Goal: Information Seeking & Learning: Learn about a topic

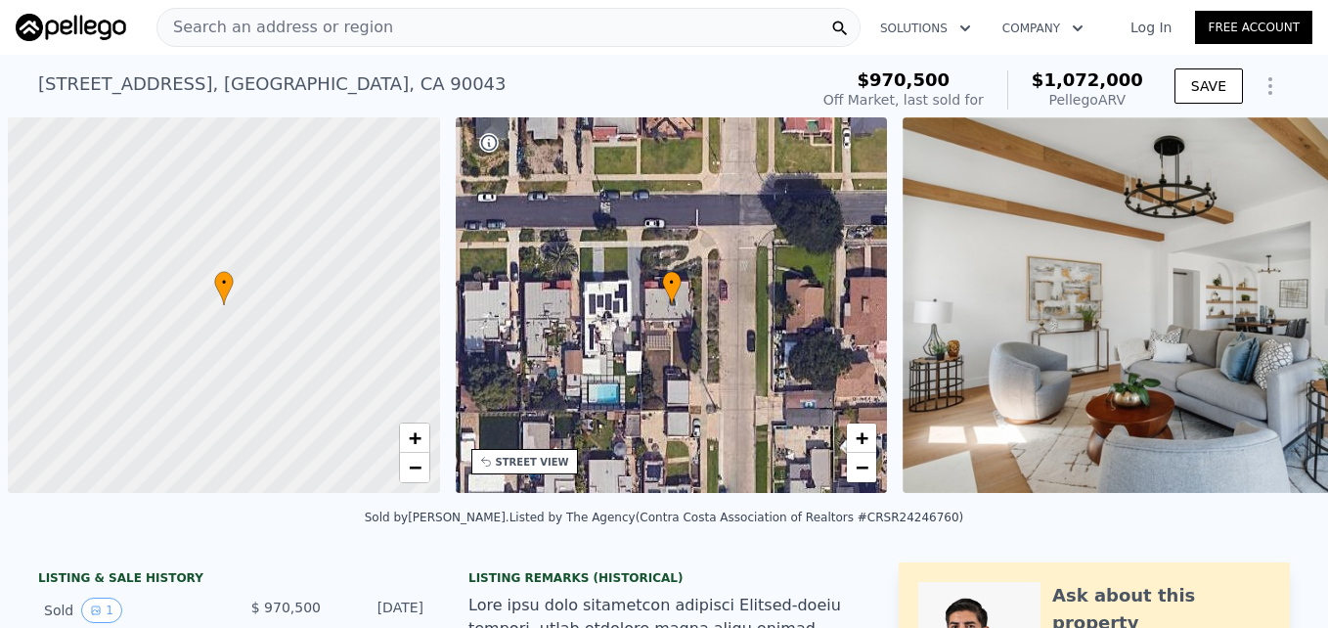
scroll to position [0, 8]
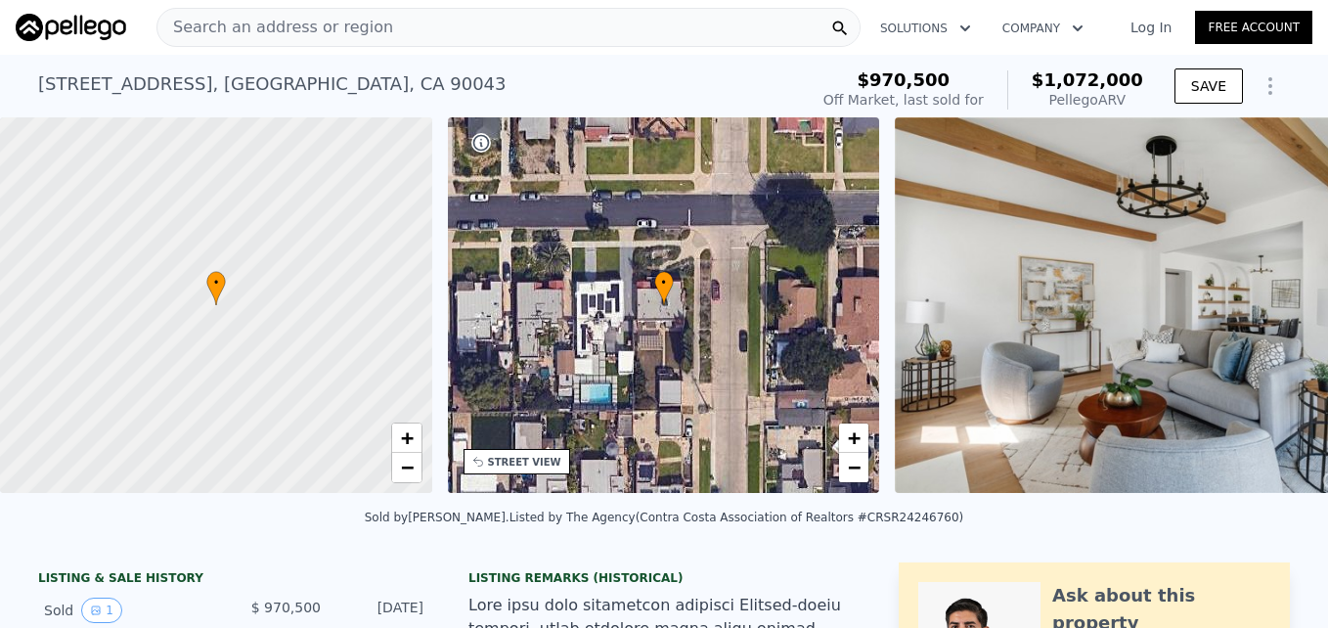
click at [317, 26] on span "Search an address or region" at bounding box center [275, 27] width 236 height 23
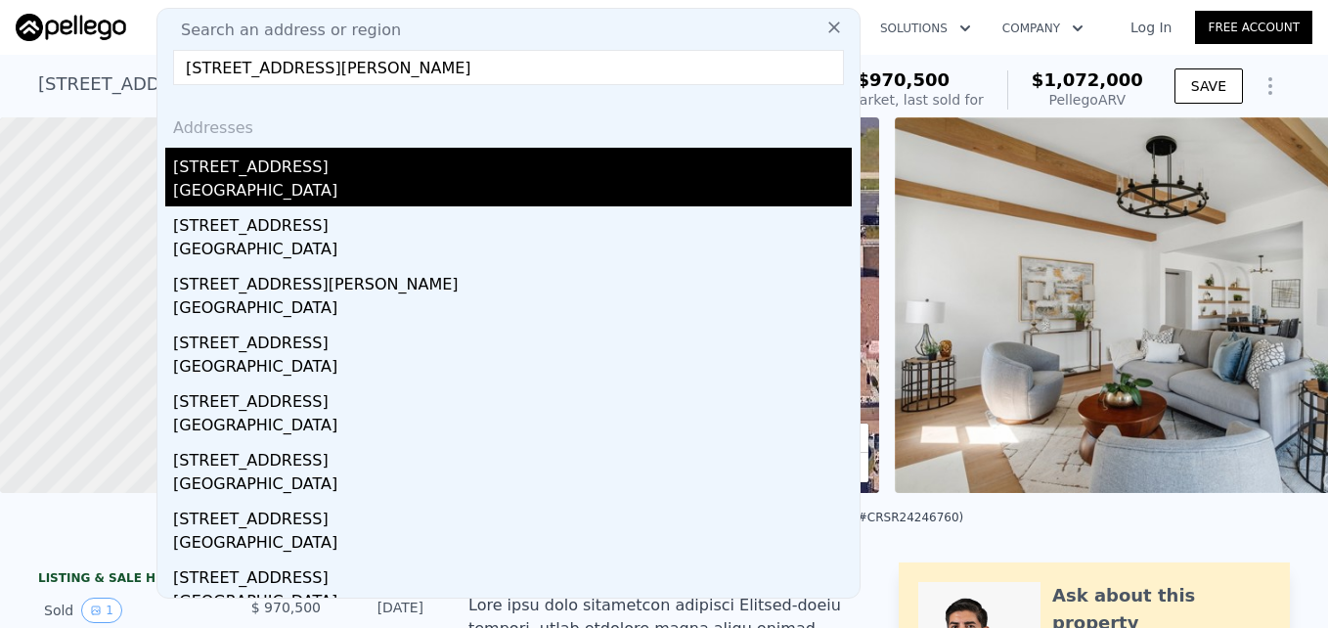
type input "[STREET_ADDRESS][PERSON_NAME]"
click at [485, 177] on div "[STREET_ADDRESS]" at bounding box center [512, 163] width 678 height 31
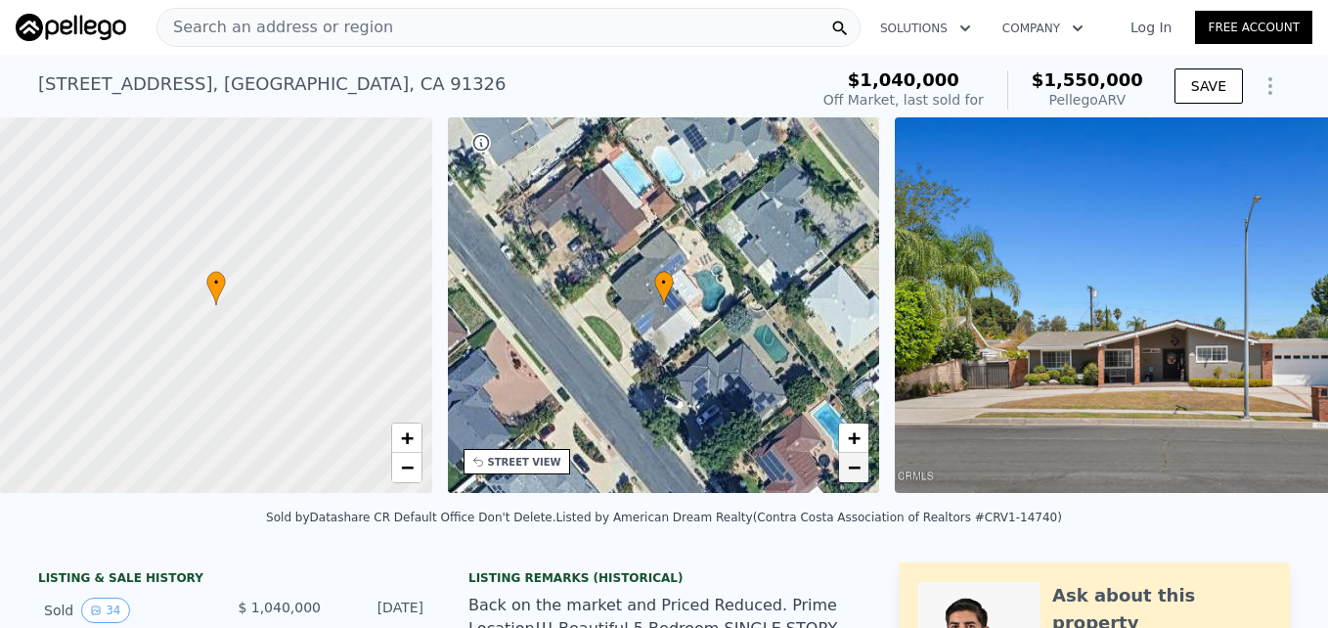
click at [854, 469] on span "−" at bounding box center [854, 467] width 13 height 24
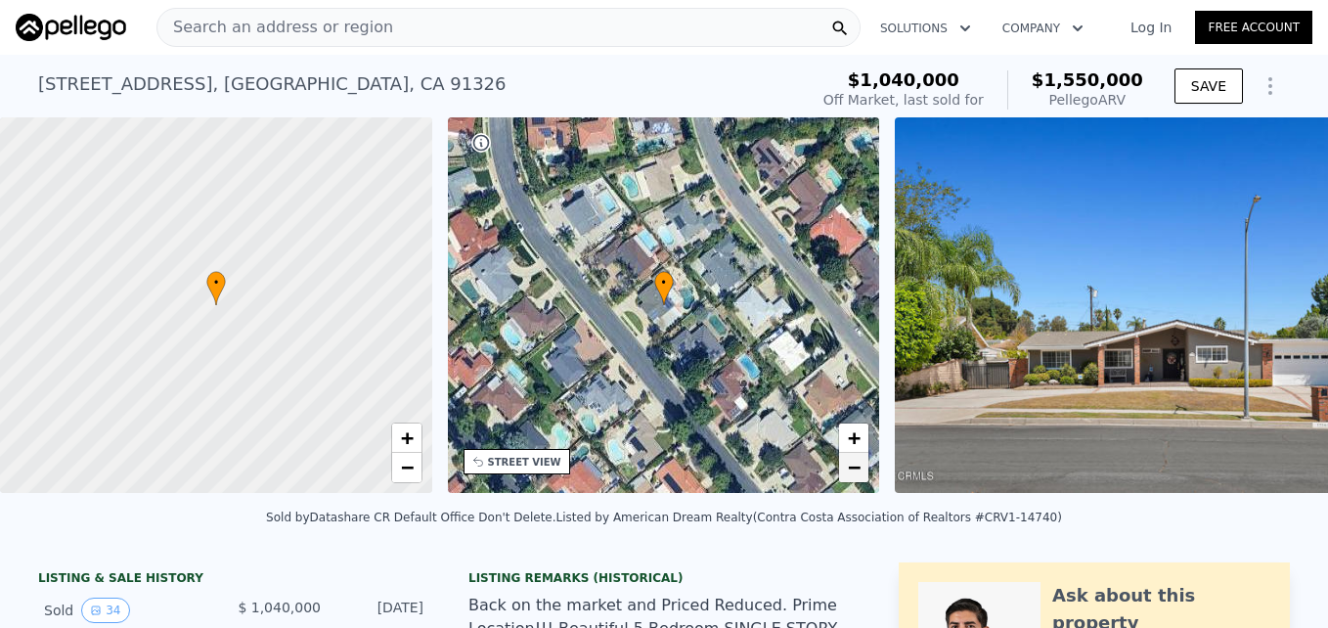
click at [854, 469] on span "−" at bounding box center [854, 467] width 13 height 24
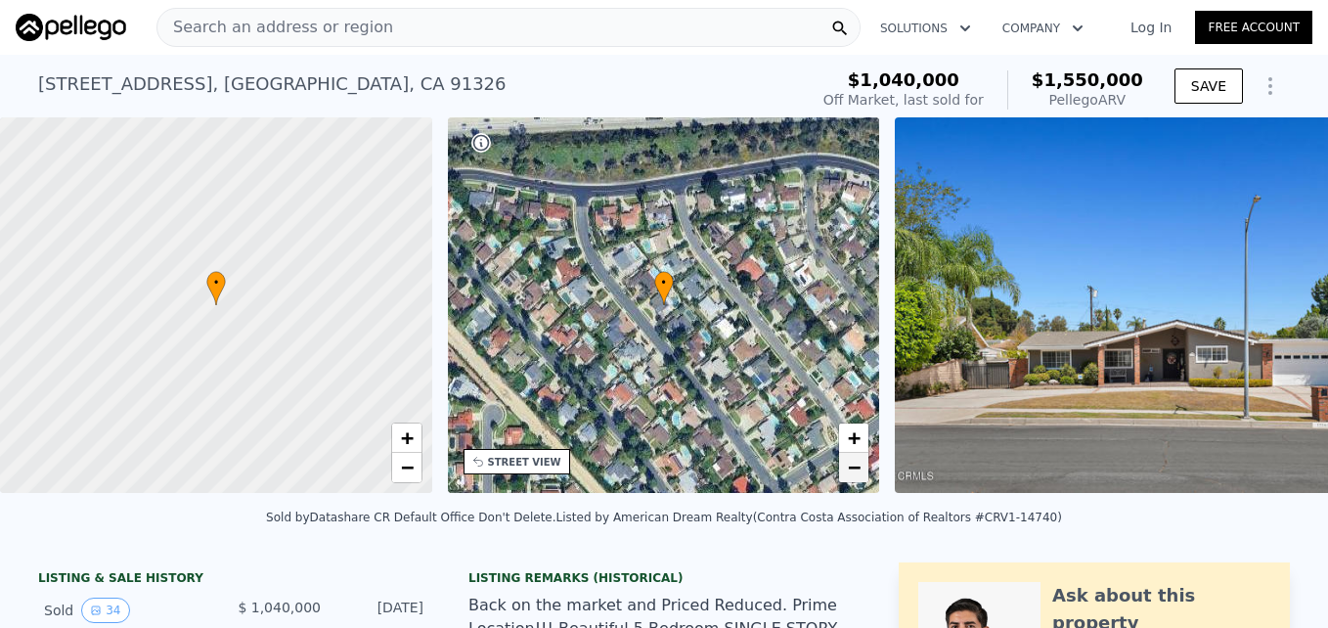
click at [854, 469] on span "−" at bounding box center [854, 467] width 13 height 24
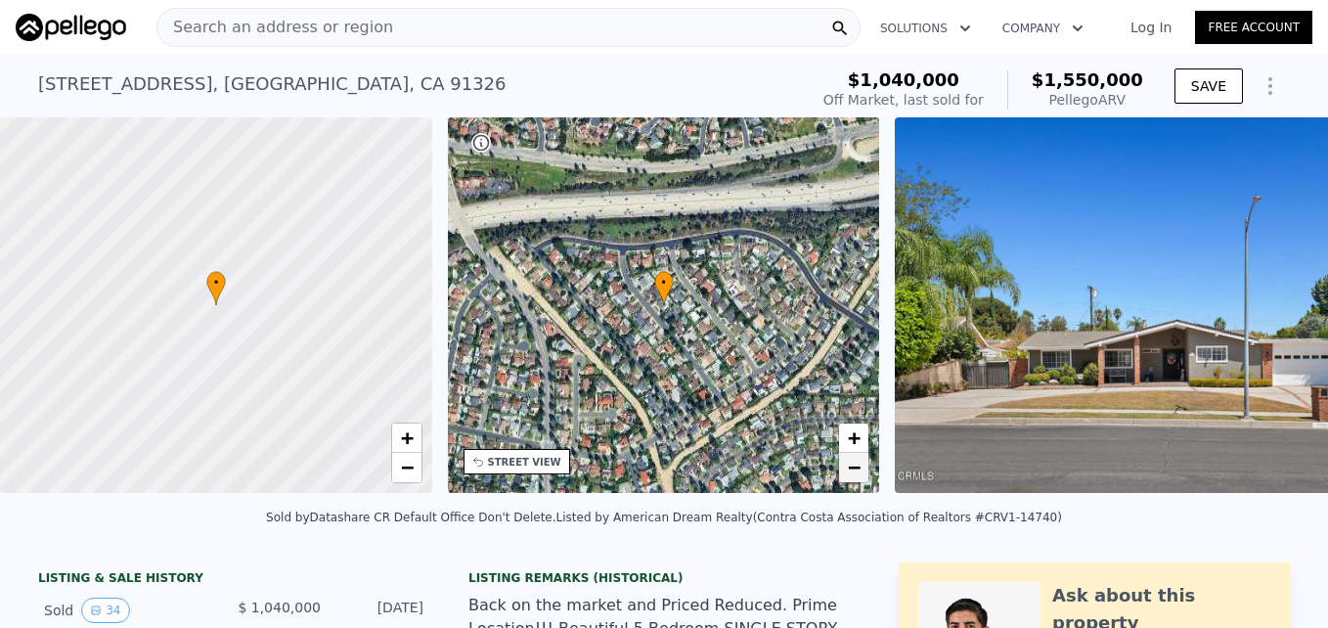
click at [854, 469] on span "−" at bounding box center [854, 467] width 13 height 24
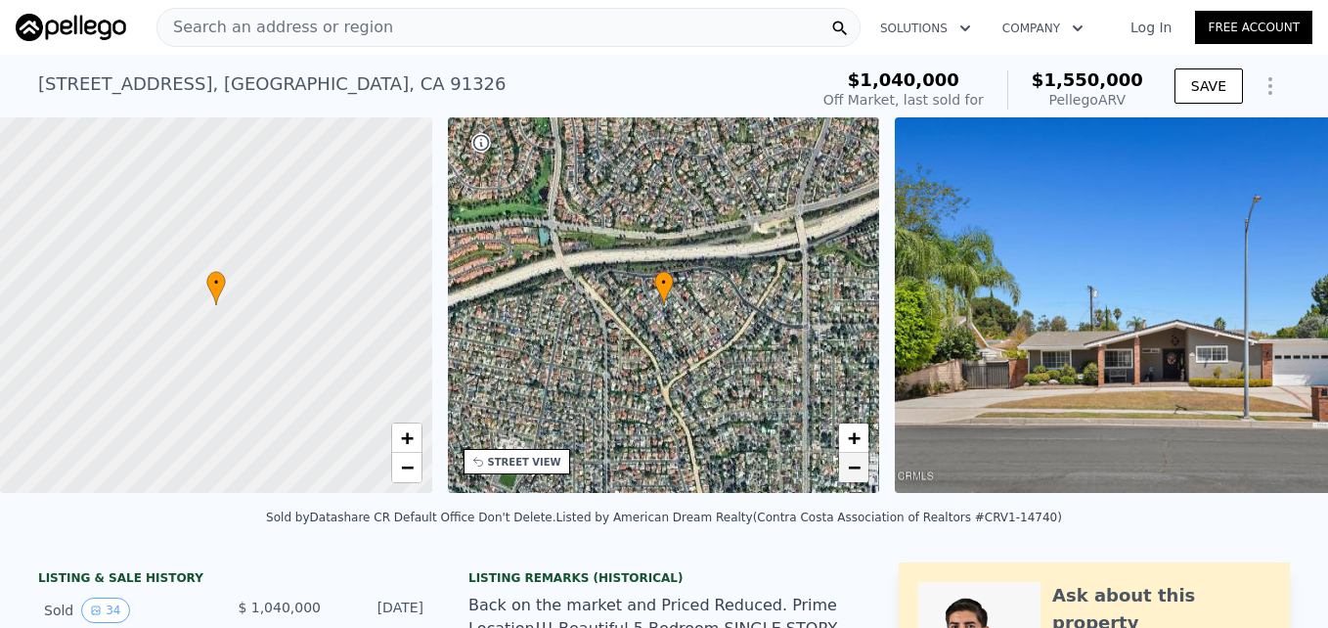
click at [854, 469] on span "−" at bounding box center [854, 467] width 13 height 24
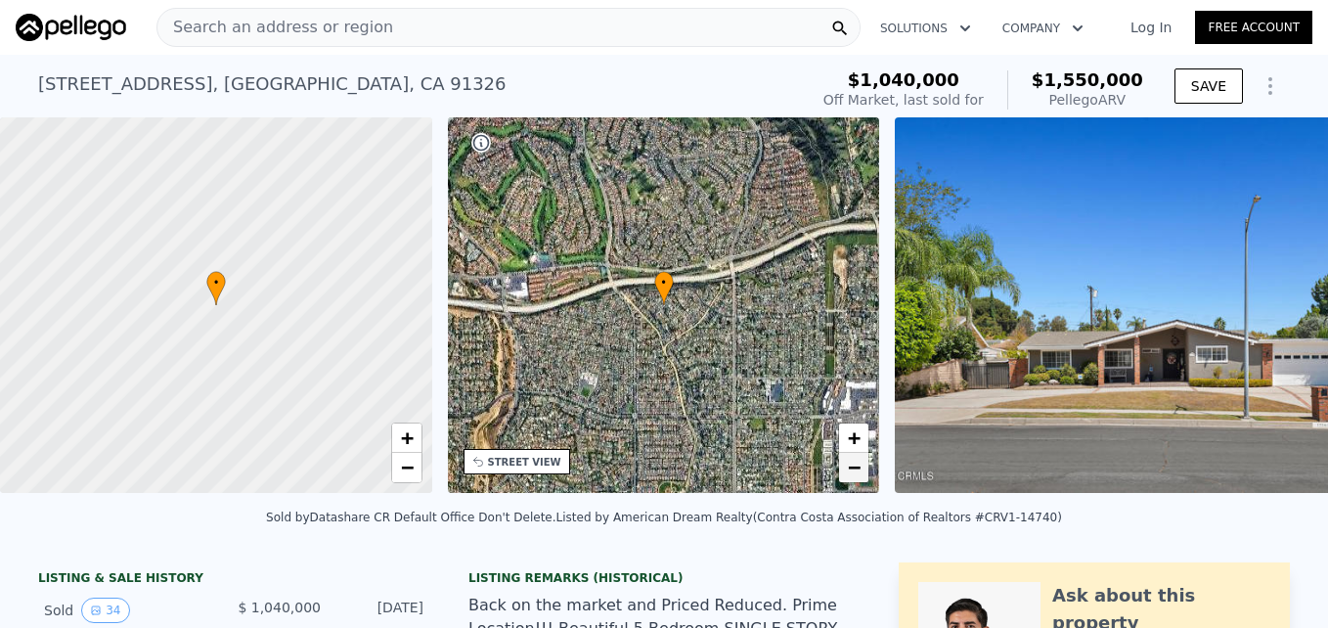
click at [854, 469] on span "−" at bounding box center [854, 467] width 13 height 24
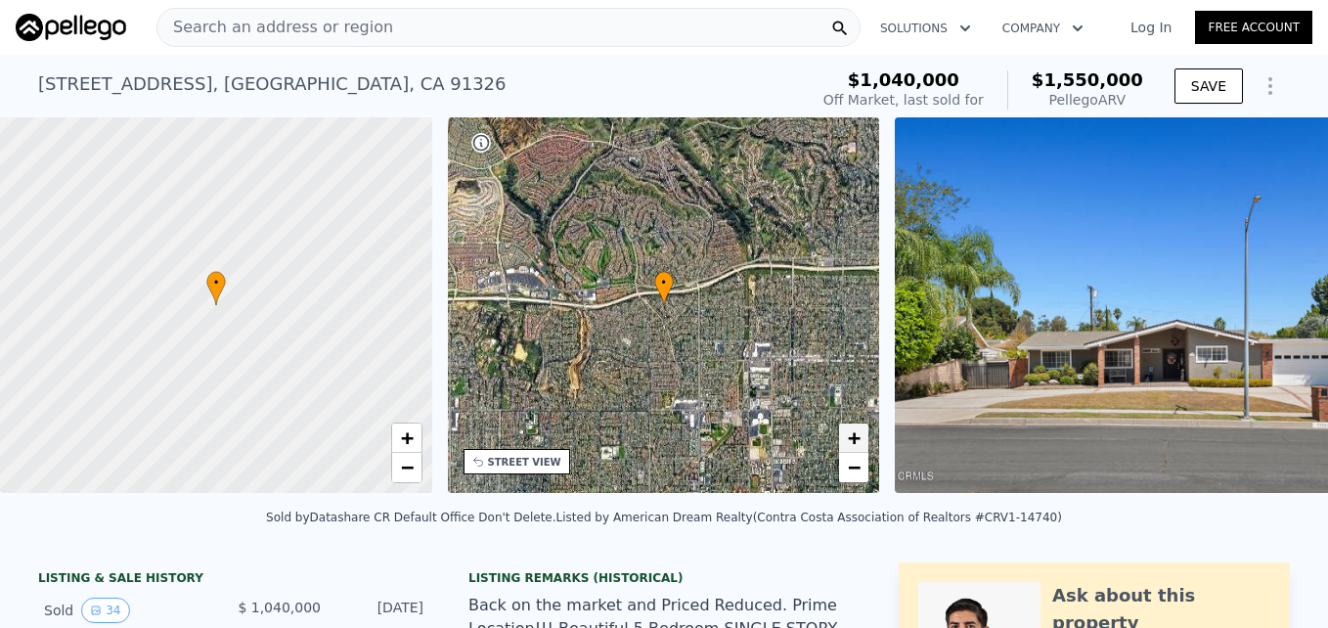
click at [848, 432] on span "+" at bounding box center [854, 437] width 13 height 24
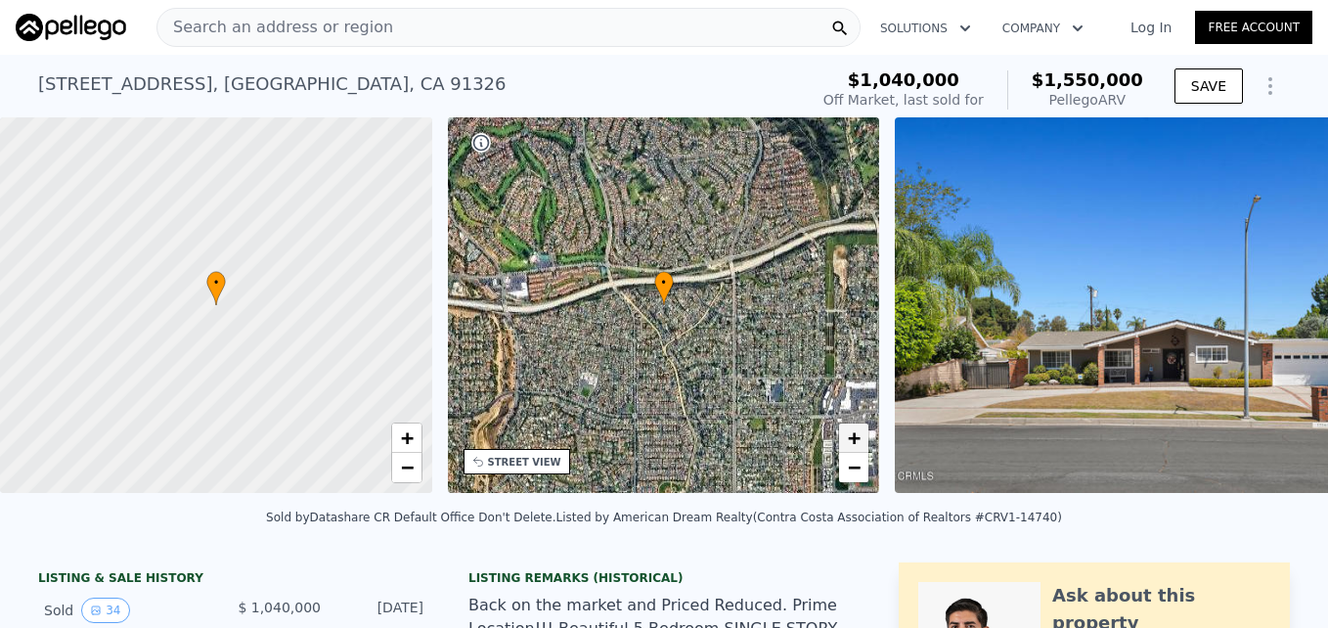
click at [848, 433] on span "+" at bounding box center [854, 437] width 13 height 24
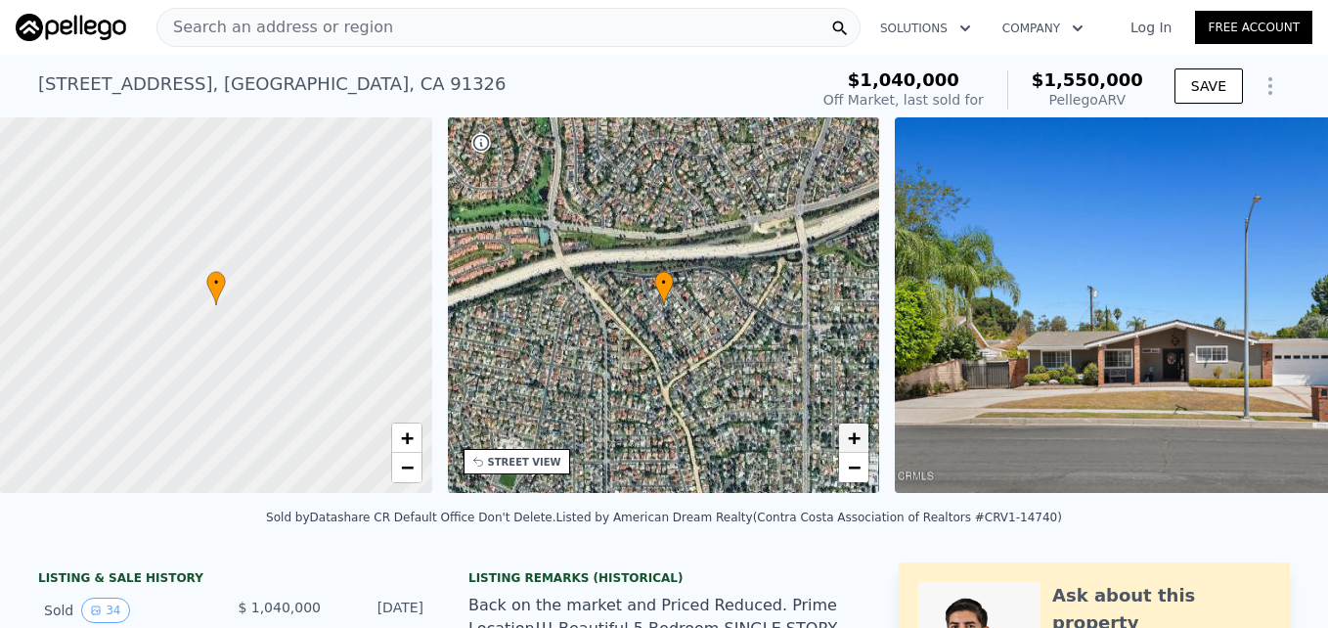
click at [848, 433] on span "+" at bounding box center [854, 437] width 13 height 24
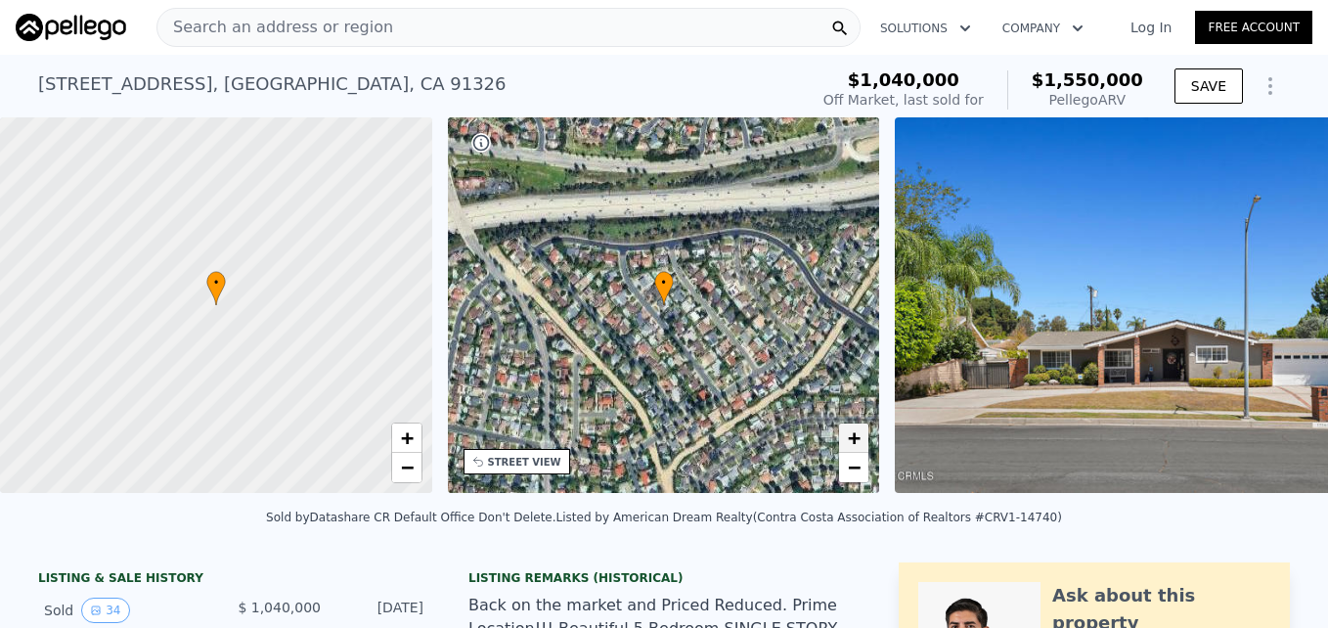
click at [848, 433] on span "+" at bounding box center [854, 437] width 13 height 24
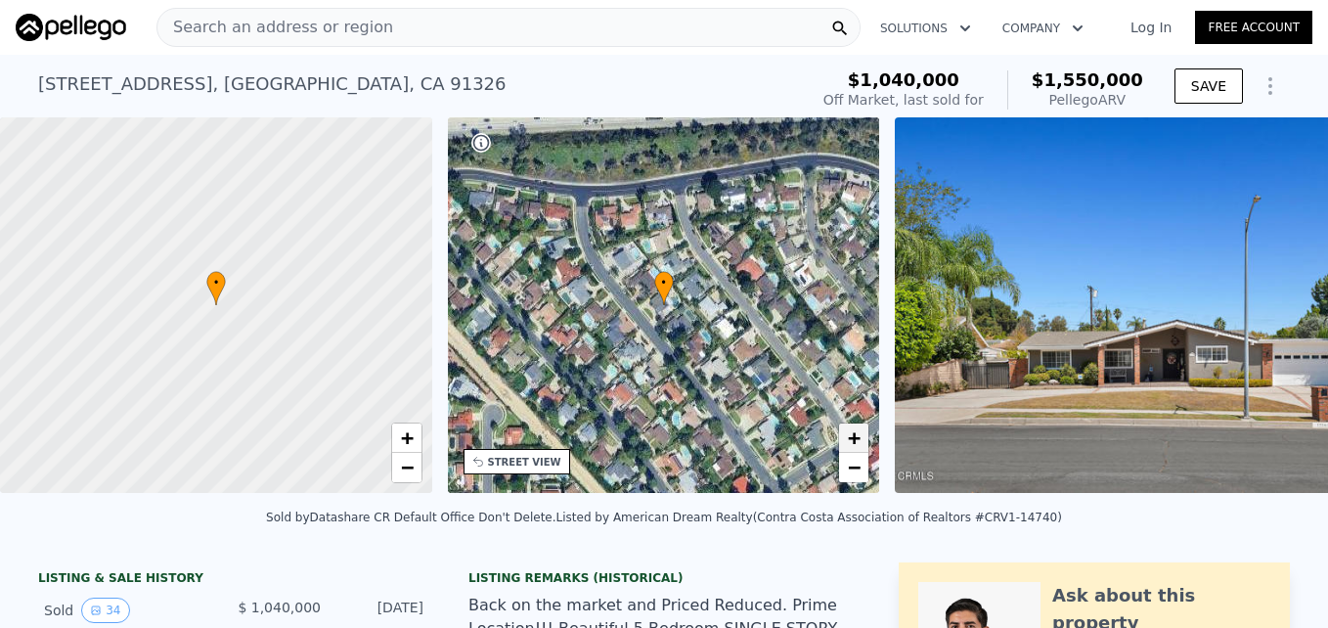
click at [848, 433] on span "+" at bounding box center [854, 437] width 13 height 24
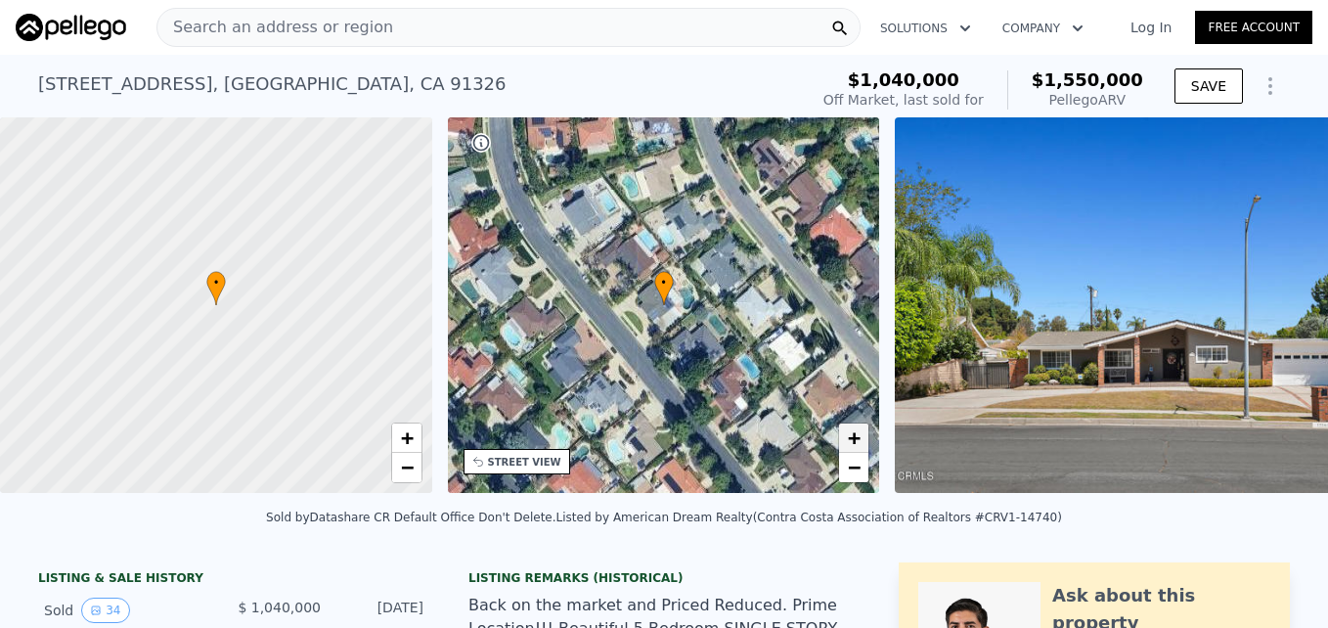
click at [848, 433] on span "+" at bounding box center [854, 437] width 13 height 24
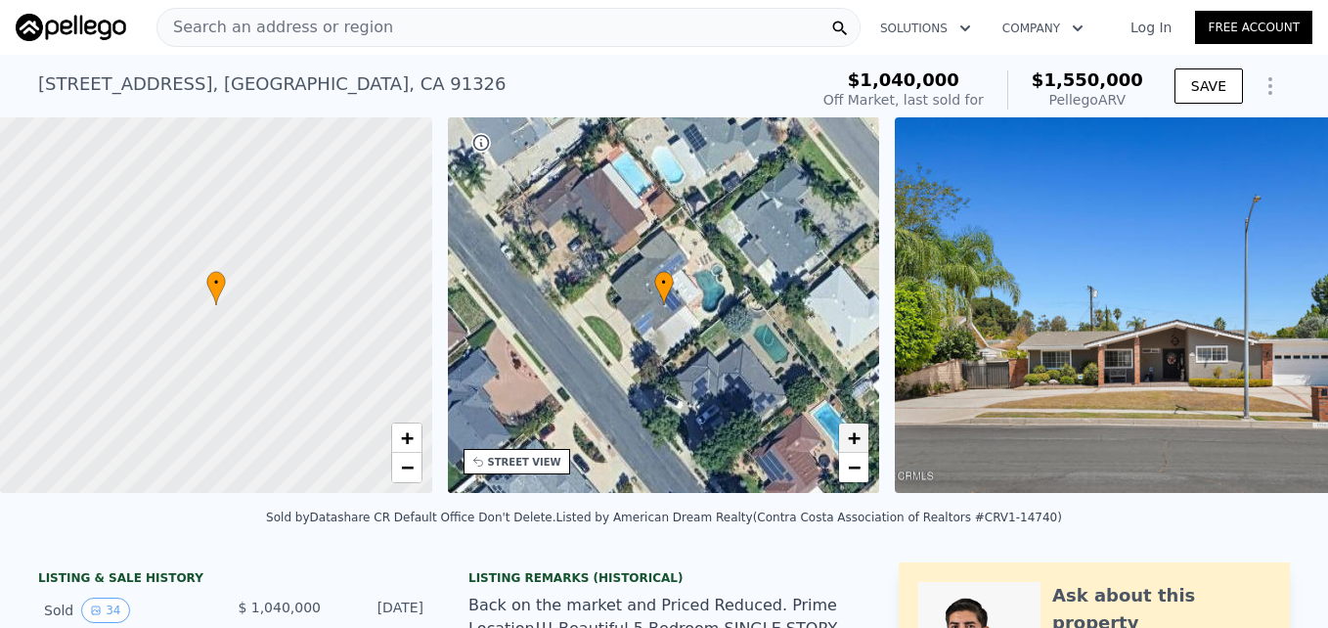
click at [848, 433] on span "+" at bounding box center [854, 437] width 13 height 24
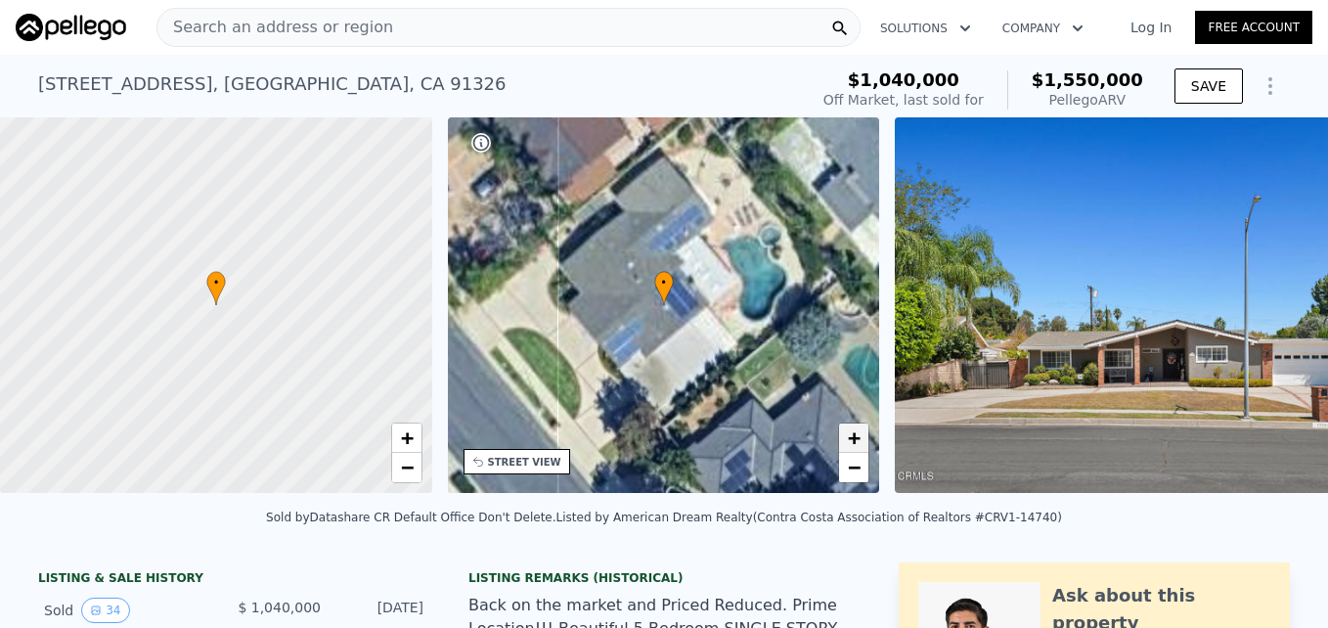
click at [848, 433] on span "+" at bounding box center [854, 437] width 13 height 24
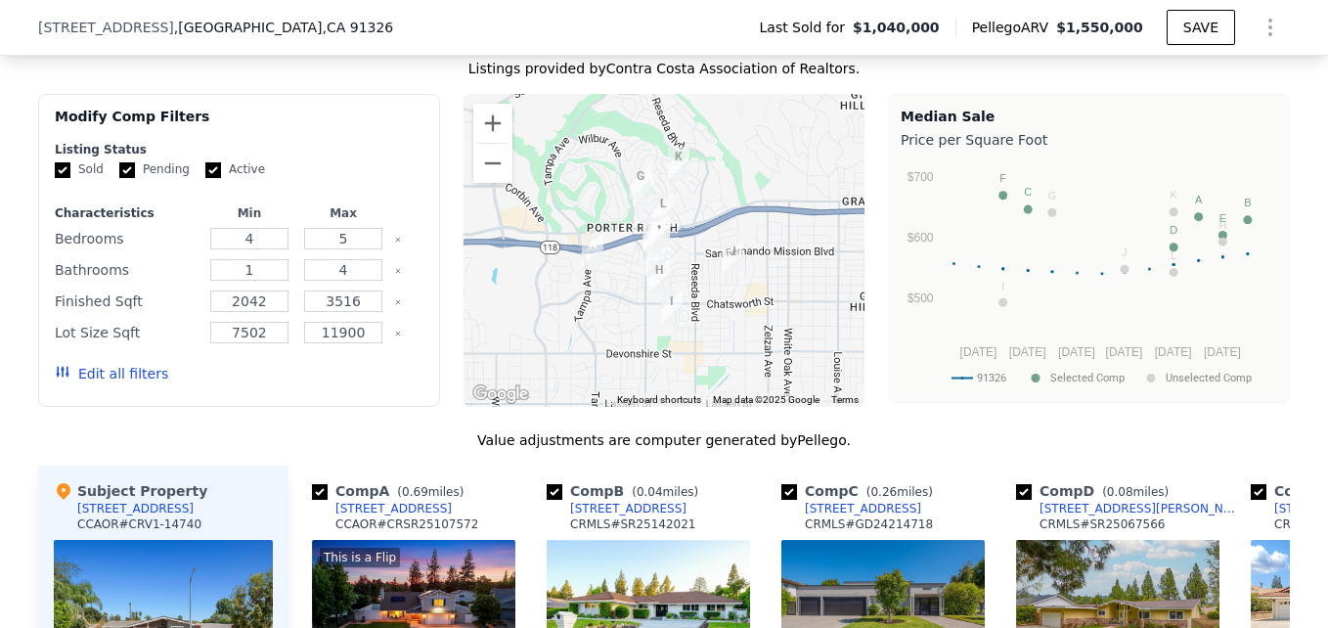
scroll to position [1879, 0]
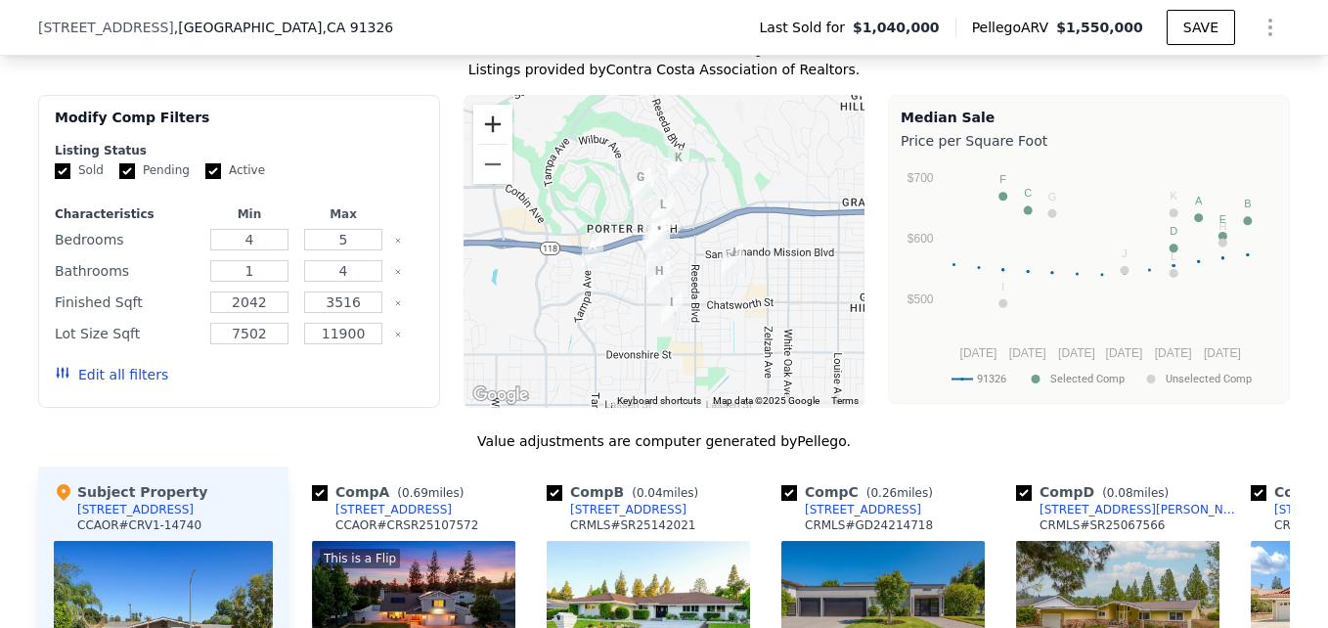
click at [478, 127] on button "Zoom in" at bounding box center [492, 124] width 39 height 39
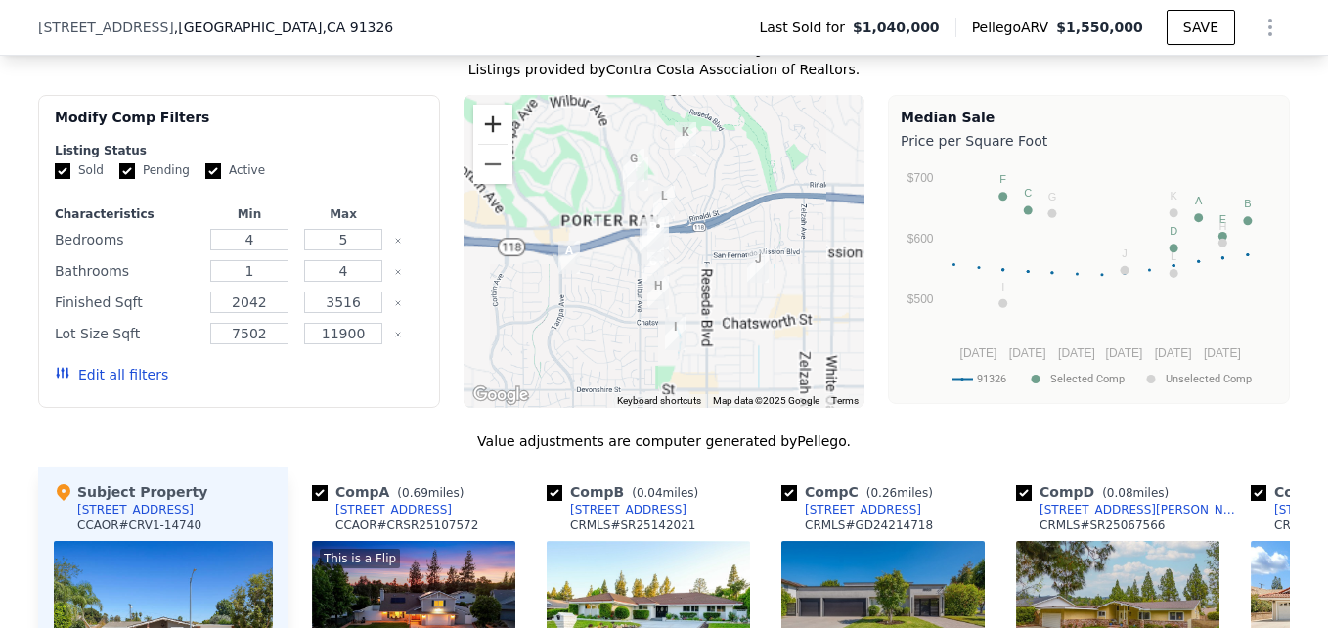
click at [478, 127] on button "Zoom in" at bounding box center [492, 124] width 39 height 39
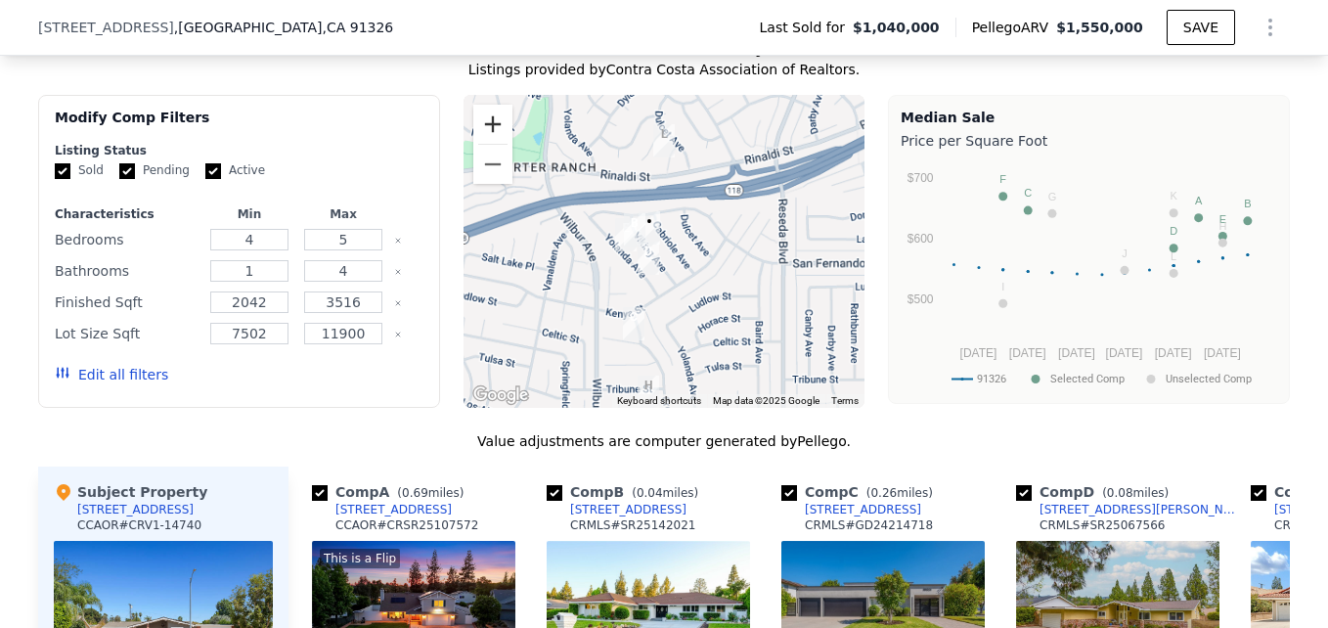
click at [478, 127] on button "Zoom in" at bounding box center [492, 124] width 39 height 39
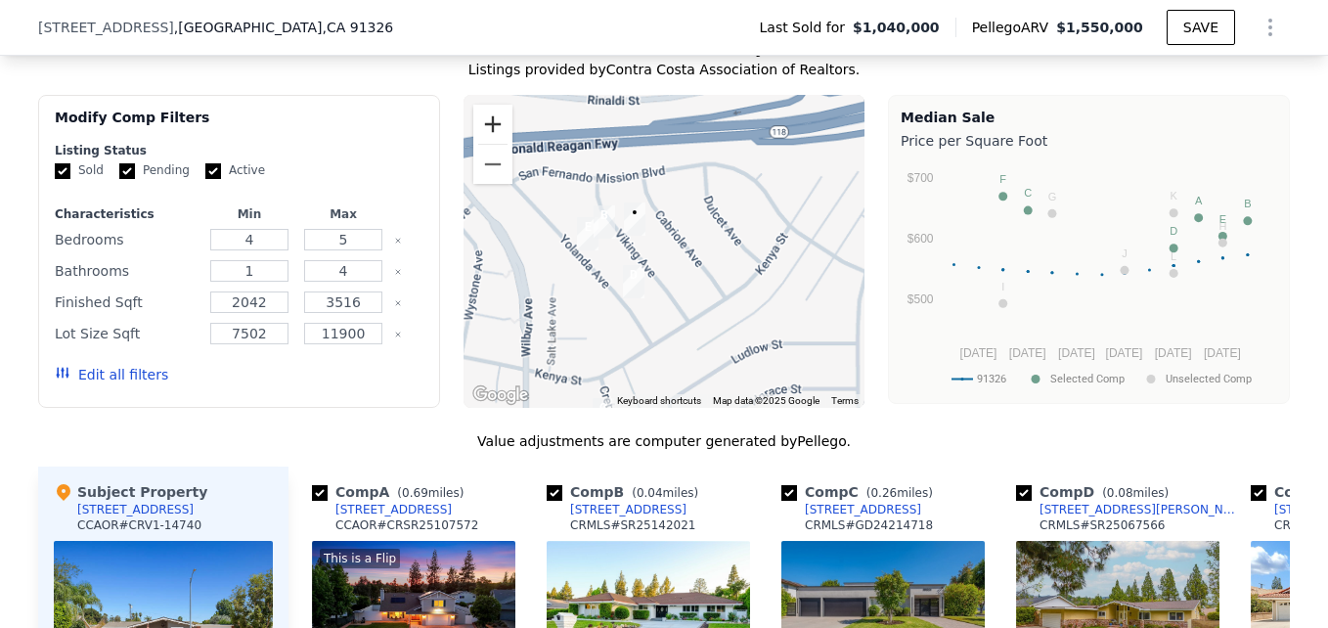
click at [478, 127] on button "Zoom in" at bounding box center [492, 124] width 39 height 39
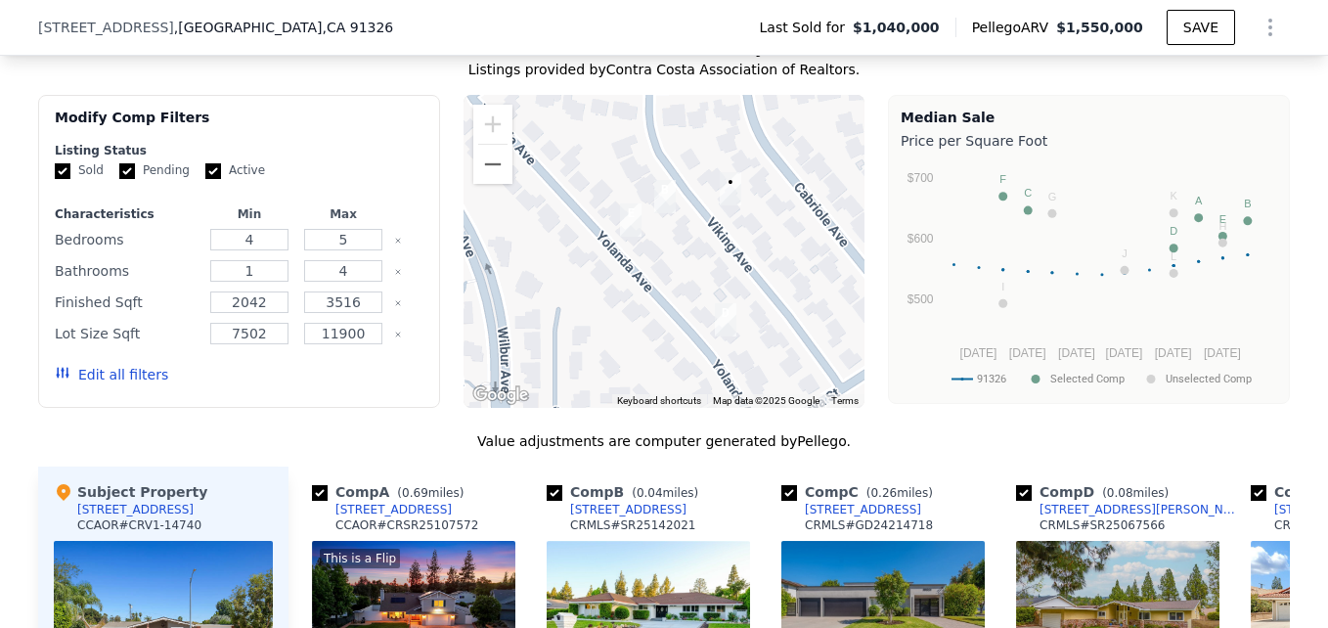
drag, startPoint x: 502, startPoint y: 275, endPoint x: 597, endPoint y: 266, distance: 96.2
click at [597, 266] on div at bounding box center [664, 251] width 402 height 313
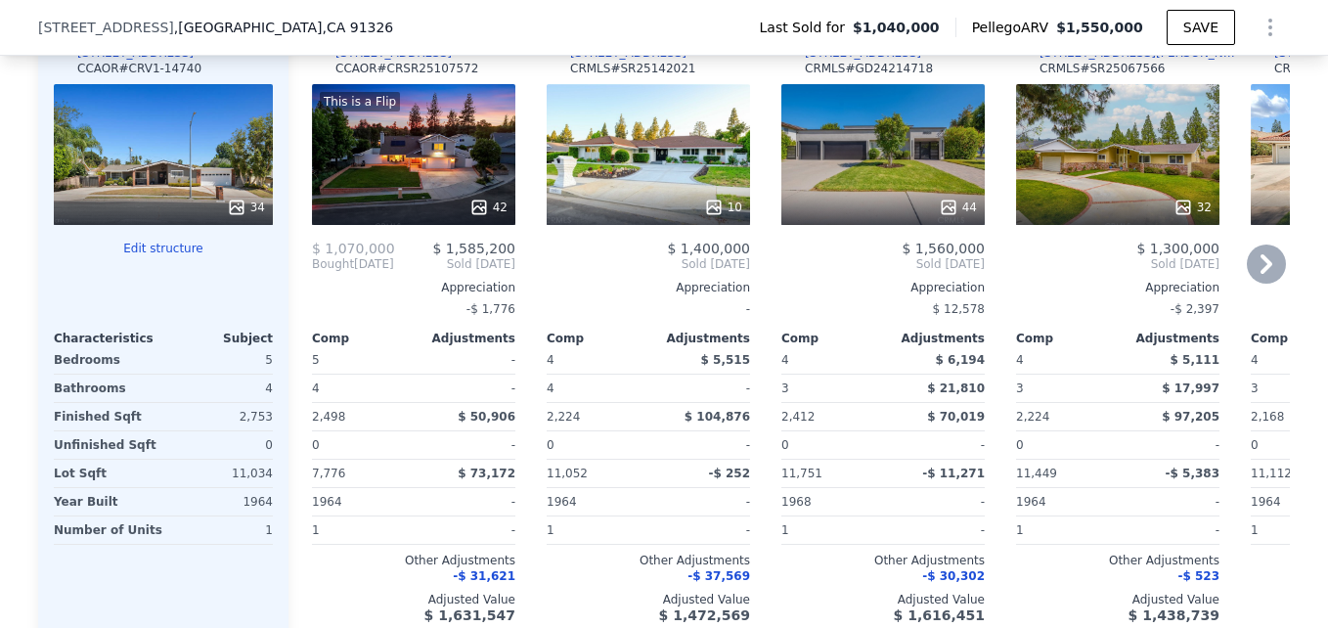
scroll to position [2337, 0]
click at [439, 203] on div at bounding box center [413, 206] width 203 height 35
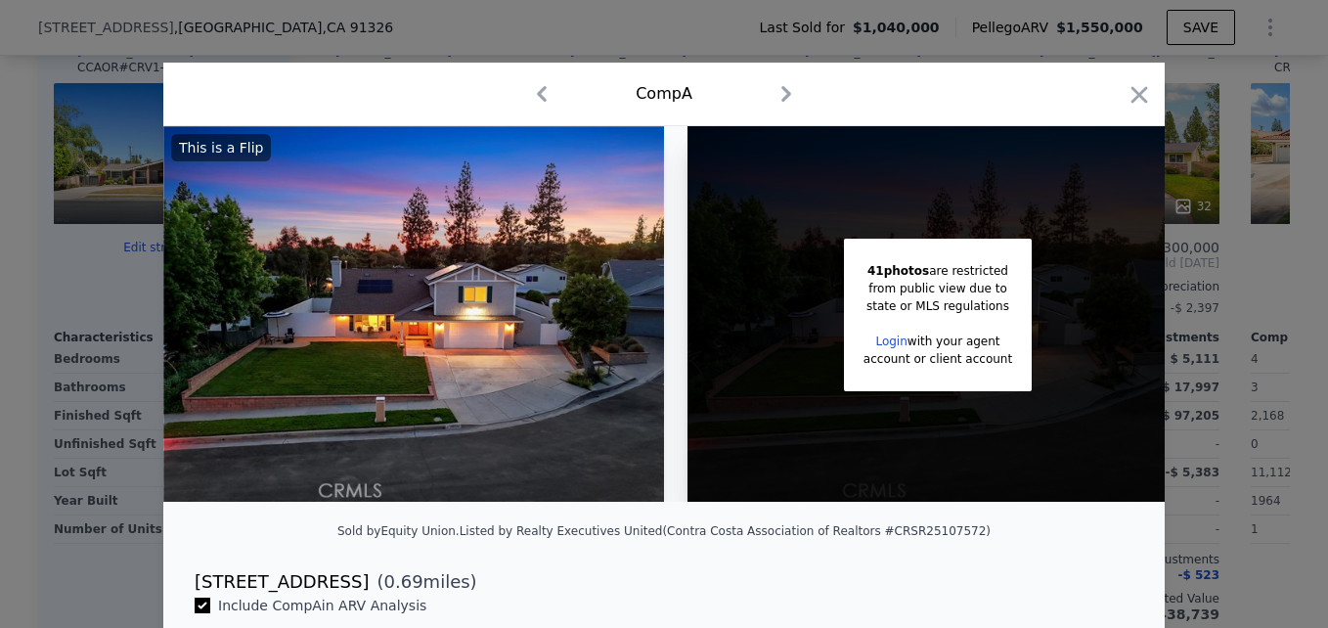
scroll to position [0, 31]
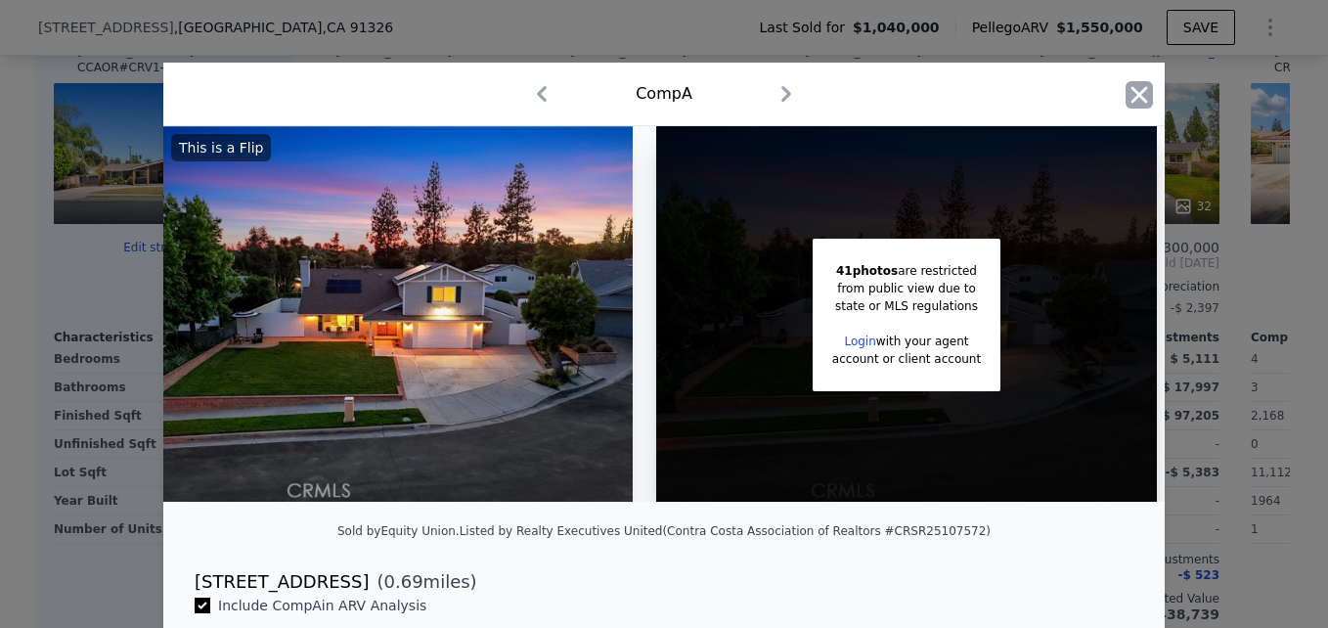
click at [1136, 101] on icon "button" at bounding box center [1139, 94] width 17 height 17
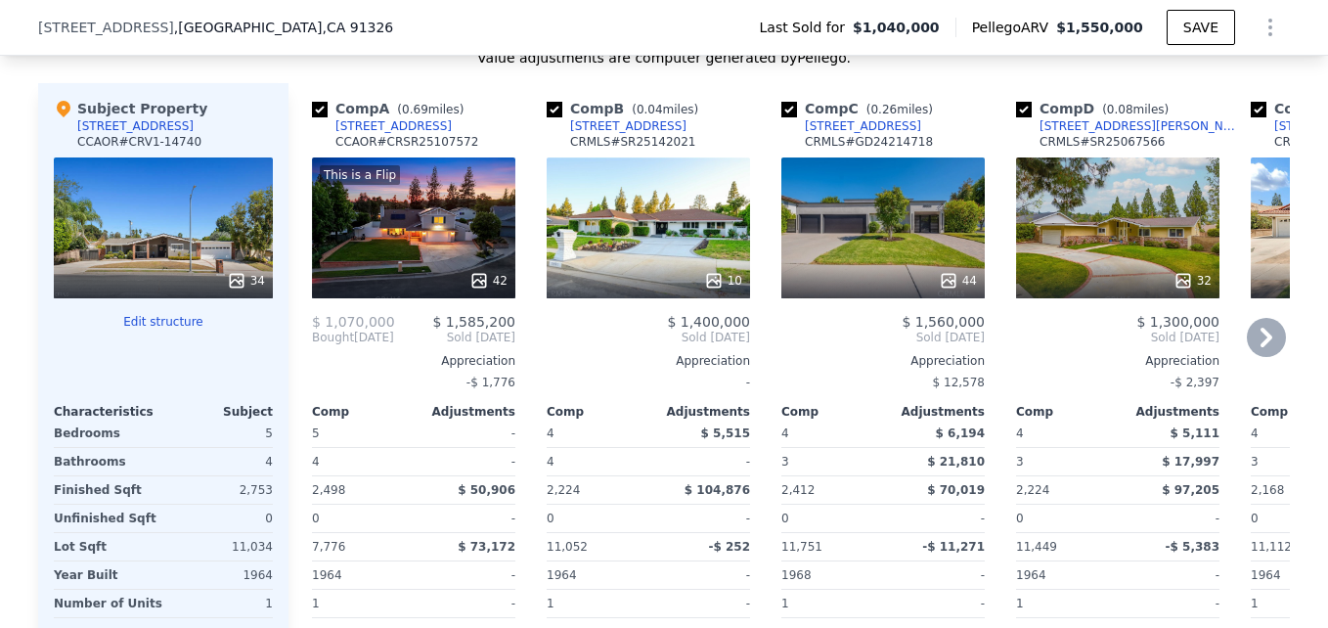
scroll to position [2261, 0]
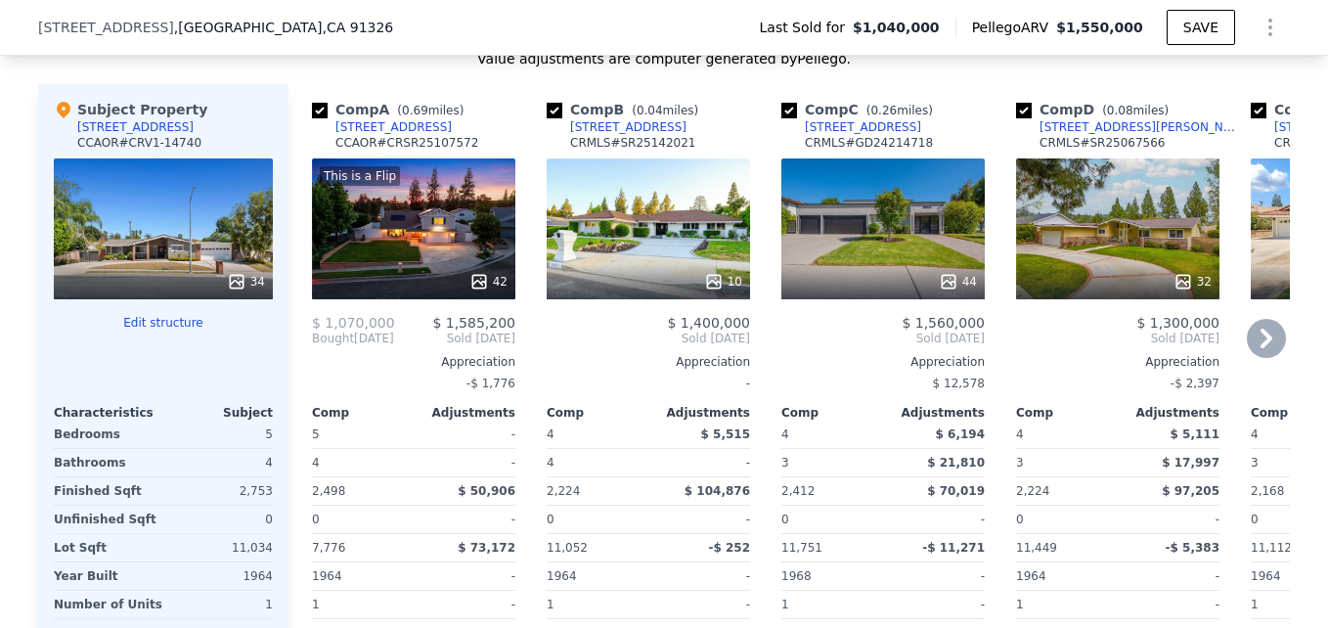
click at [658, 245] on div "10" at bounding box center [647, 228] width 203 height 141
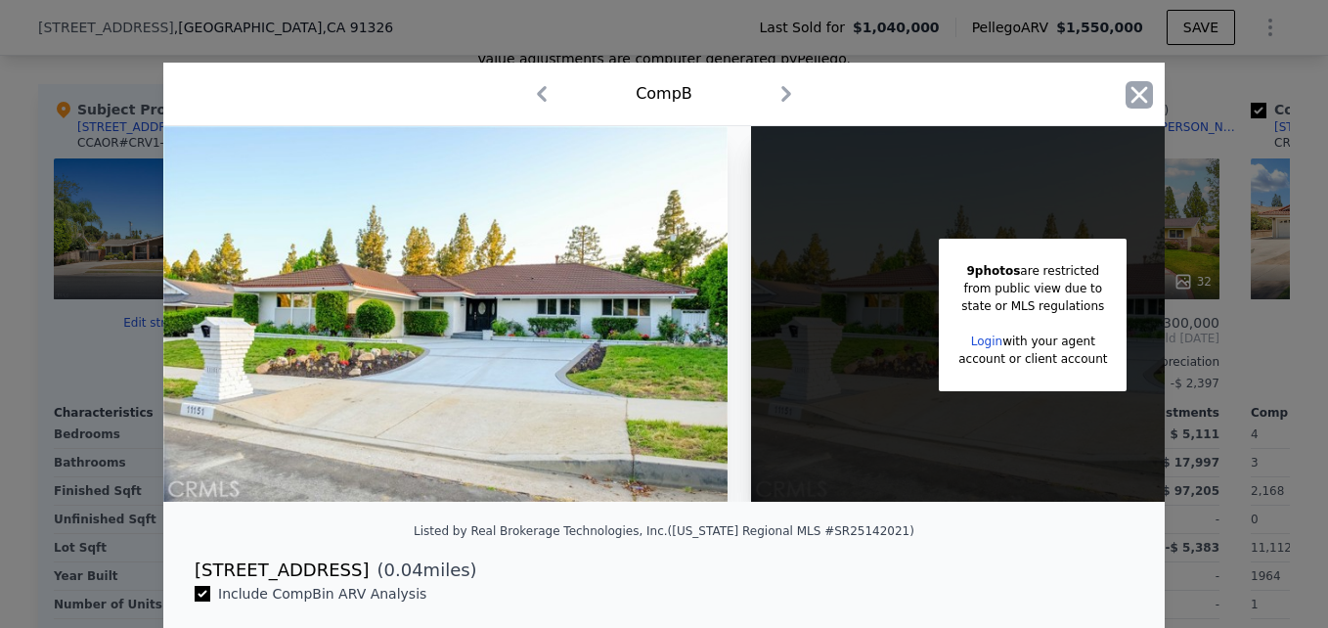
click at [1125, 102] on icon "button" at bounding box center [1138, 94] width 27 height 27
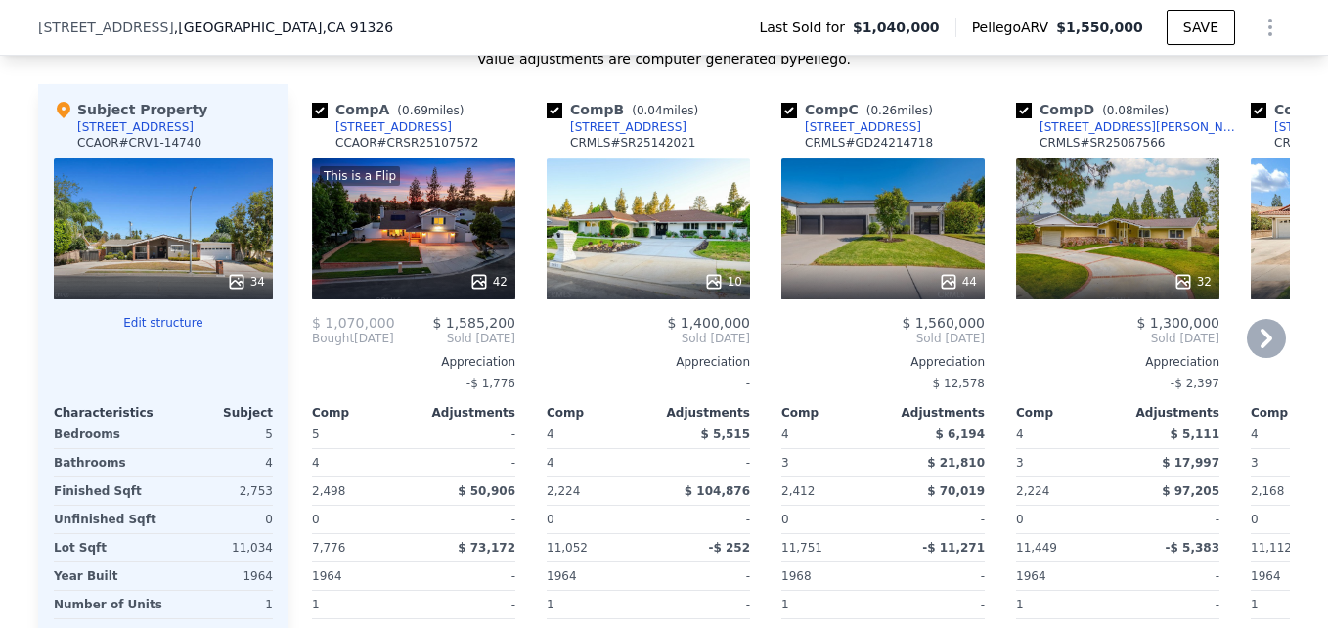
click at [592, 135] on div "[STREET_ADDRESS]" at bounding box center [628, 127] width 116 height 16
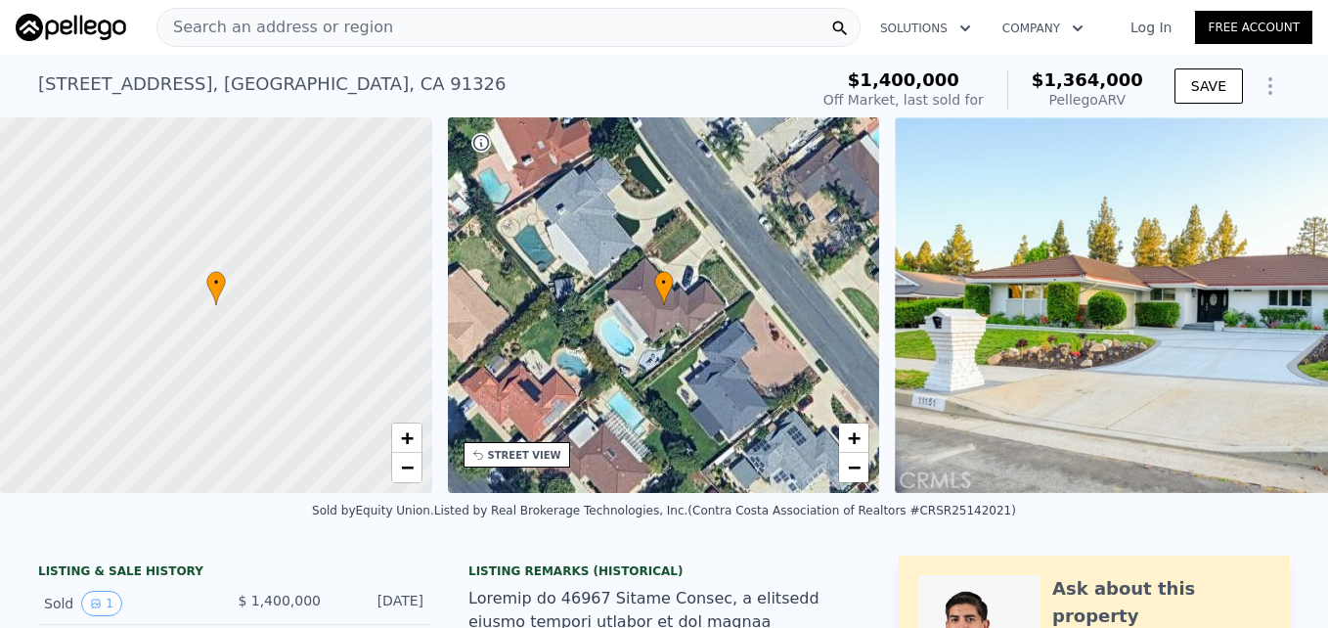
scroll to position [0, 8]
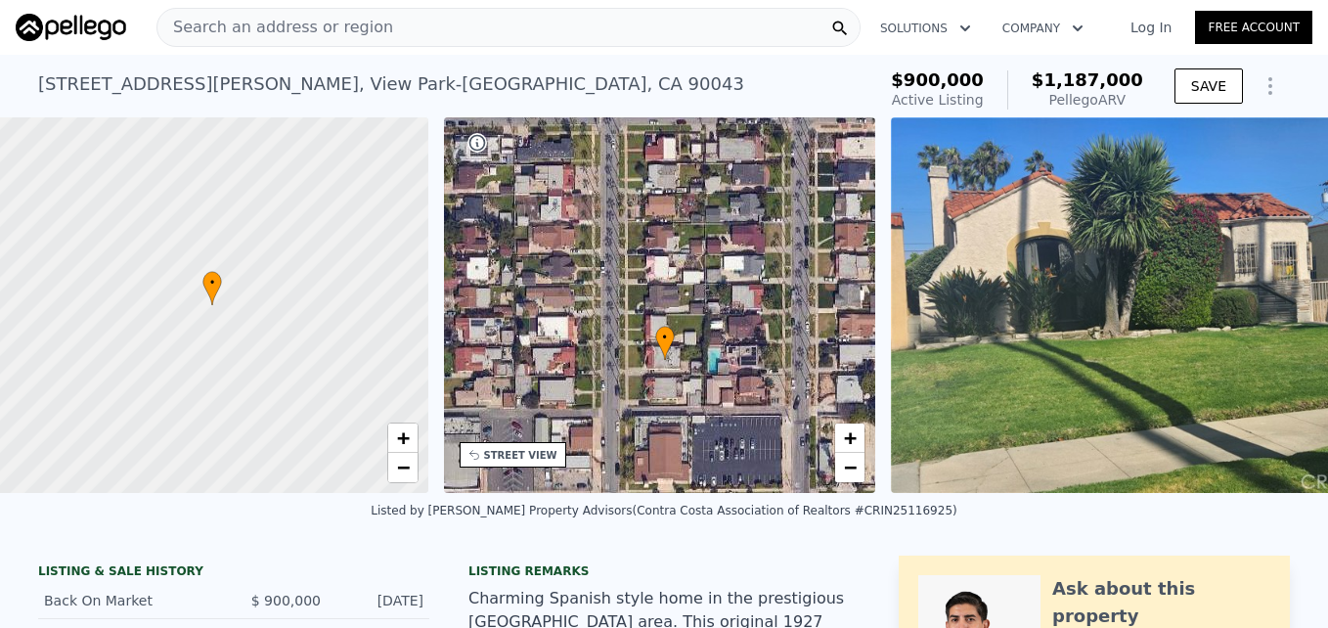
scroll to position [0, 8]
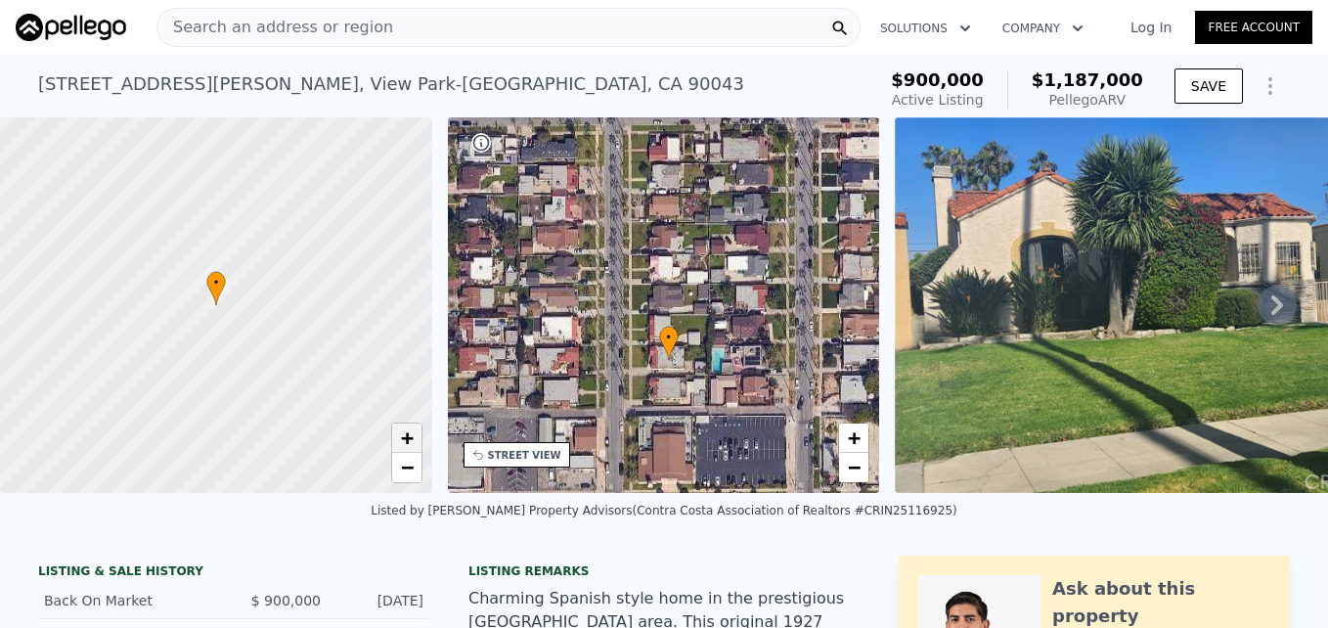
click at [406, 440] on span "+" at bounding box center [406, 437] width 13 height 24
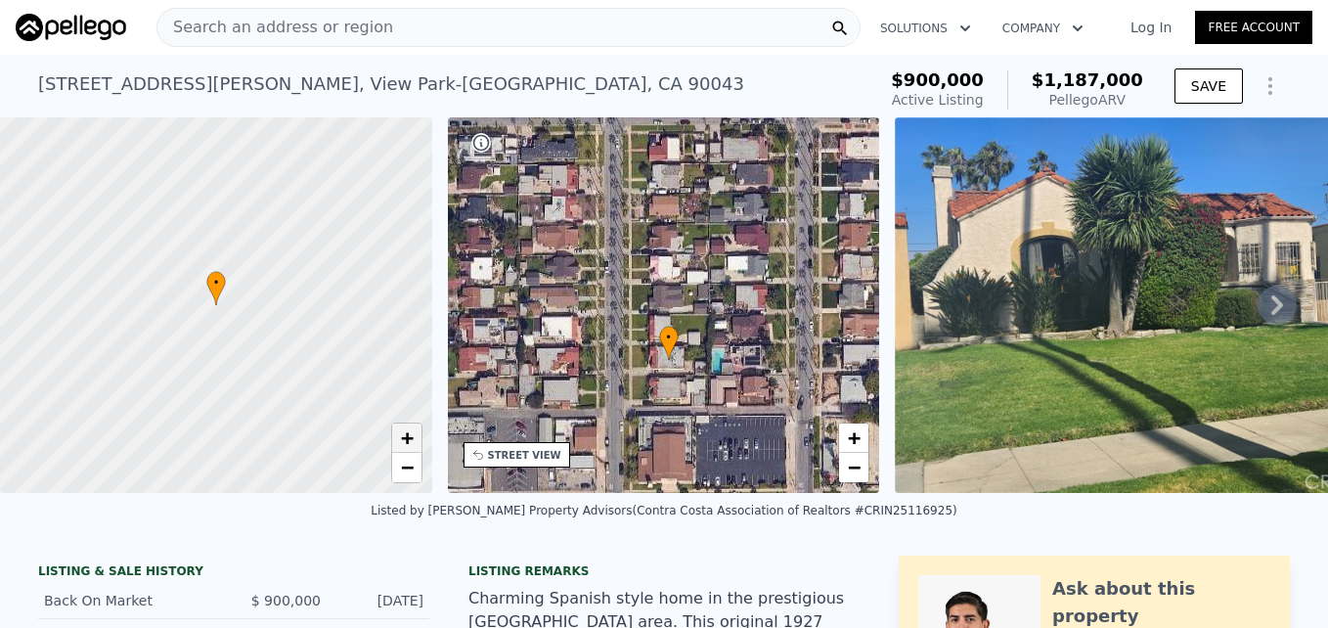
click at [406, 440] on span "+" at bounding box center [406, 437] width 13 height 24
click at [409, 467] on span "−" at bounding box center [406, 467] width 13 height 24
drag, startPoint x: 410, startPoint y: 438, endPoint x: 408, endPoint y: 470, distance: 32.3
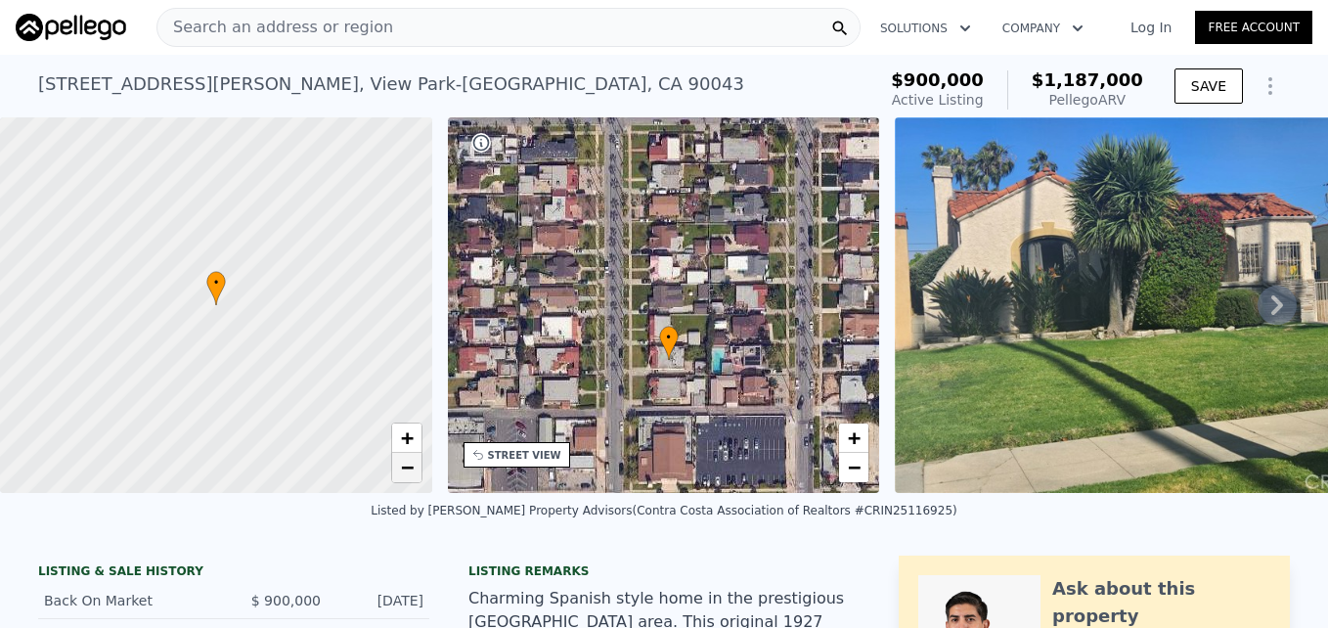
click at [408, 470] on span "−" at bounding box center [406, 467] width 13 height 24
click at [403, 443] on span "+" at bounding box center [406, 437] width 13 height 24
drag, startPoint x: 84, startPoint y: 82, endPoint x: 187, endPoint y: 87, distance: 102.8
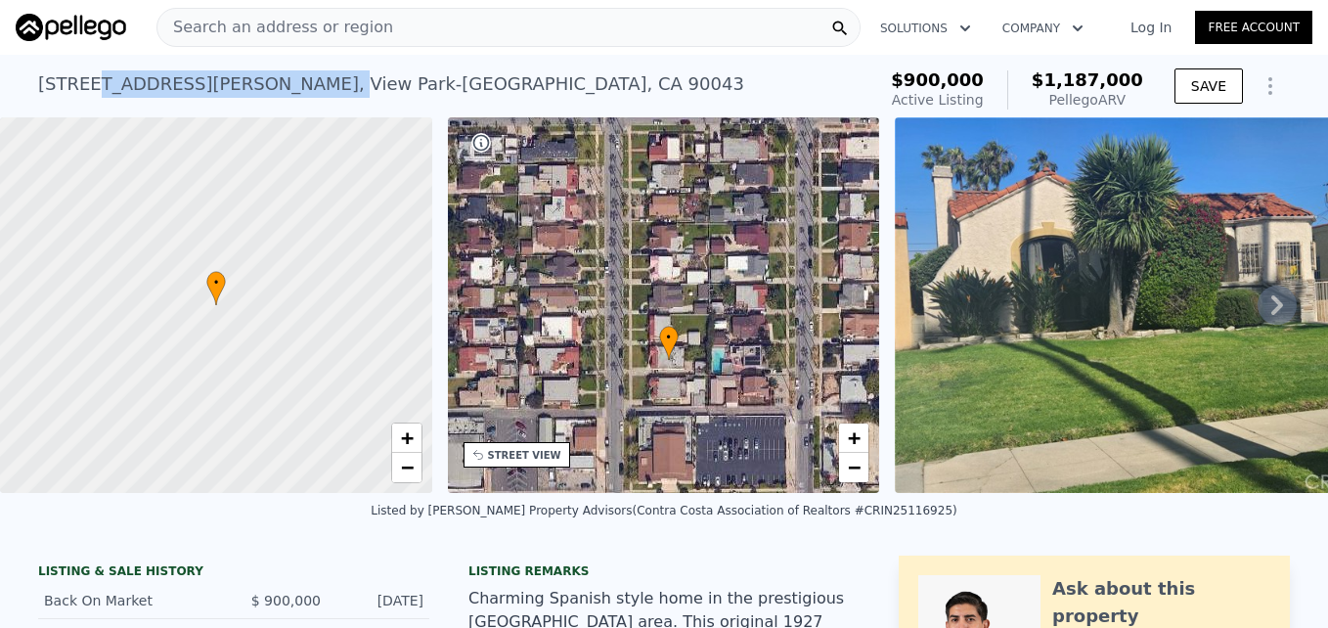
click at [187, 87] on div "5738 S Mullen Ave , View Park-Windsor Hills , CA 90043" at bounding box center [391, 83] width 706 height 27
click at [489, 75] on div "5738 S Mullen Ave , View Park-Windsor Hills , CA 90043 Active at $900k (~ARV $1…" at bounding box center [452, 90] width 829 height 55
drag, startPoint x: 386, startPoint y: 78, endPoint x: 469, endPoint y: 84, distance: 83.3
click at [469, 84] on div "5738 S Mullen Ave , View Park-Windsor Hills , CA 90043 Active at $900k (~ARV $1…" at bounding box center [452, 90] width 829 height 55
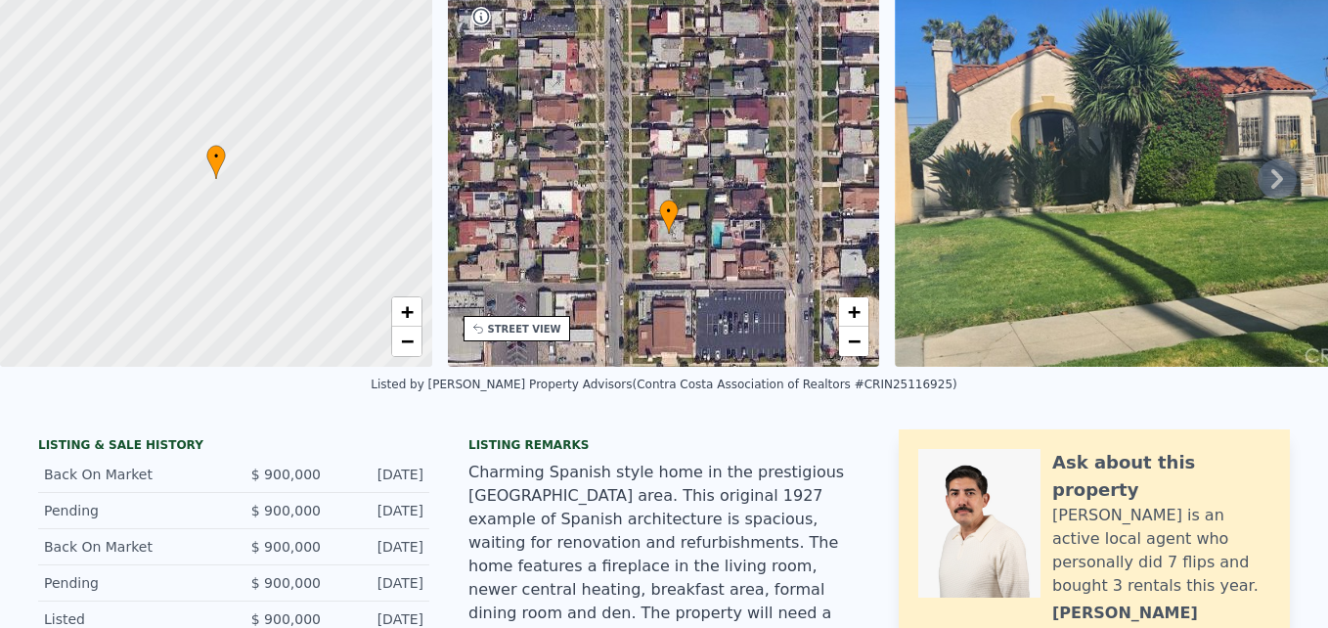
scroll to position [0, 0]
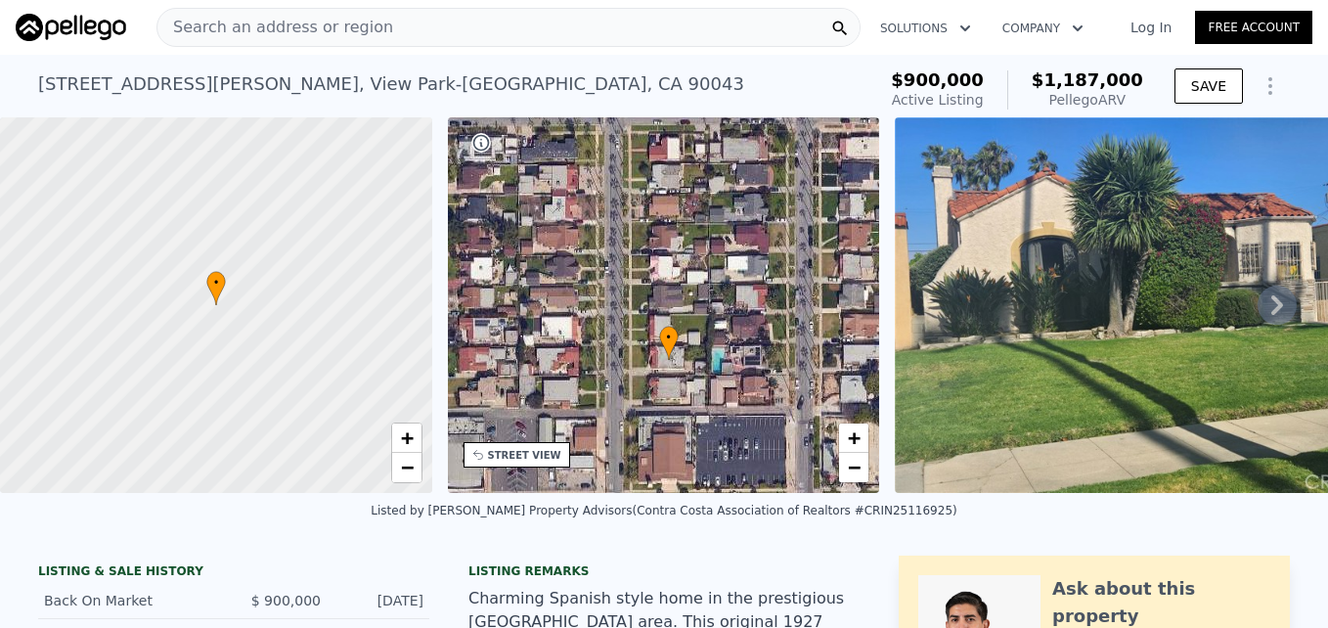
click at [510, 458] on div "STREET VIEW" at bounding box center [524, 455] width 73 height 15
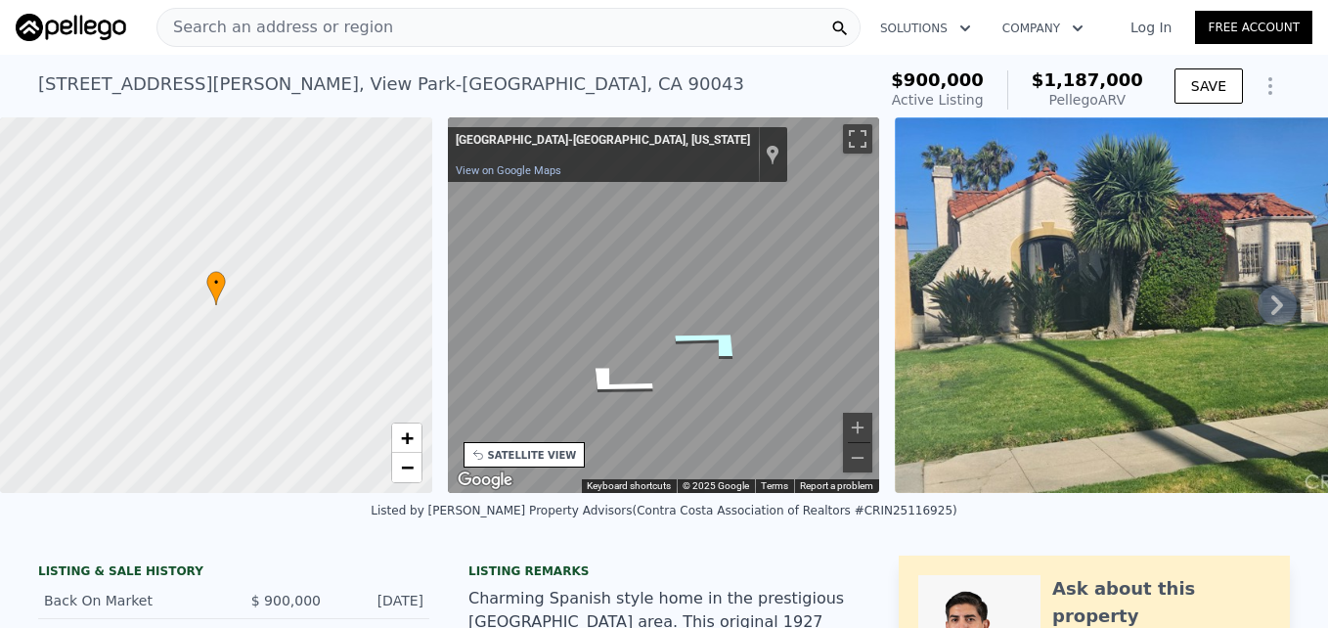
click at [727, 337] on icon "Go West" at bounding box center [713, 341] width 146 height 55
click at [964, 327] on div "• + − • + − STREET VIEW ← Move left → Move right ↑ Move up ↓ Move down + Zoom i…" at bounding box center [664, 304] width 1328 height 375
click at [697, 309] on icon "Go East" at bounding box center [704, 313] width 147 height 58
click at [672, 294] on icon "Go East" at bounding box center [663, 302] width 118 height 38
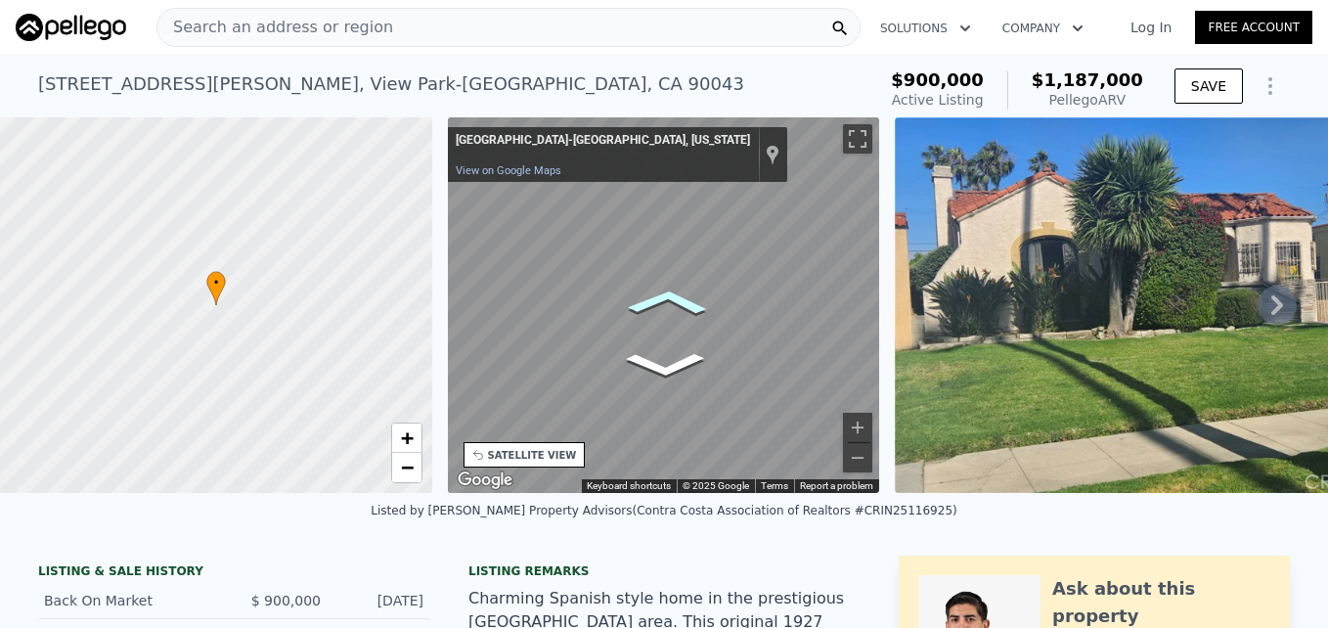
click at [672, 294] on icon "Go East" at bounding box center [667, 302] width 122 height 40
click at [672, 294] on icon "Go East" at bounding box center [662, 302] width 117 height 38
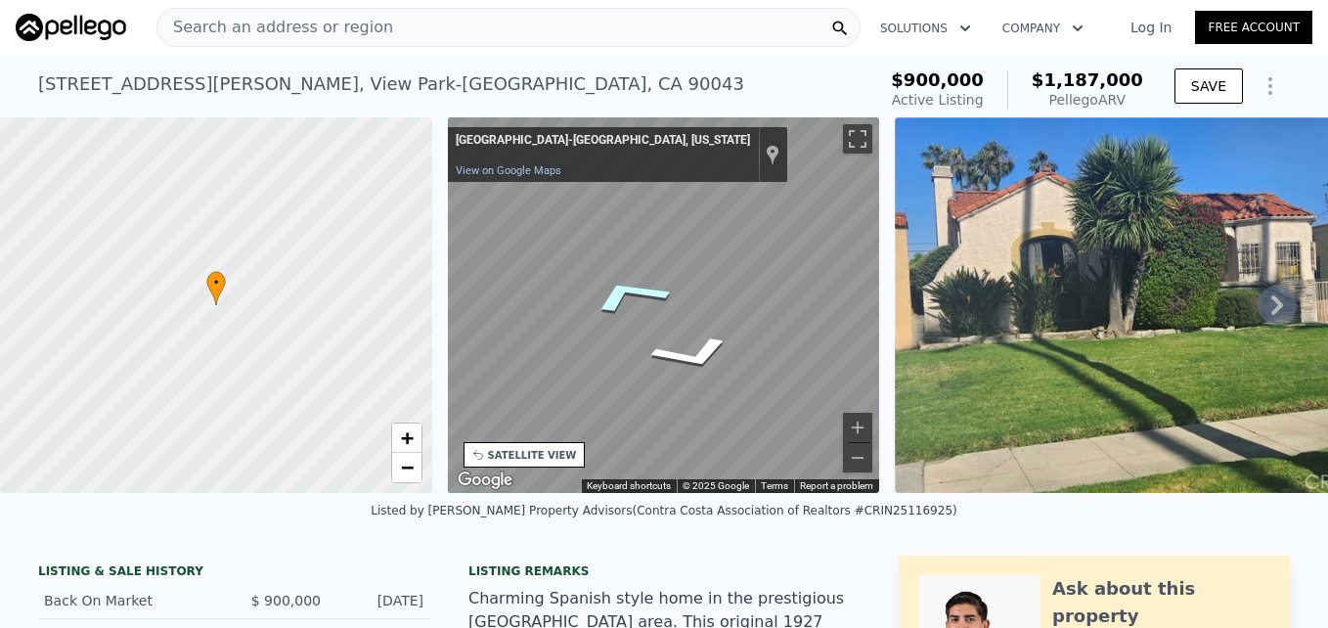
click at [623, 290] on icon "Go East, Deane Ave" at bounding box center [628, 295] width 146 height 61
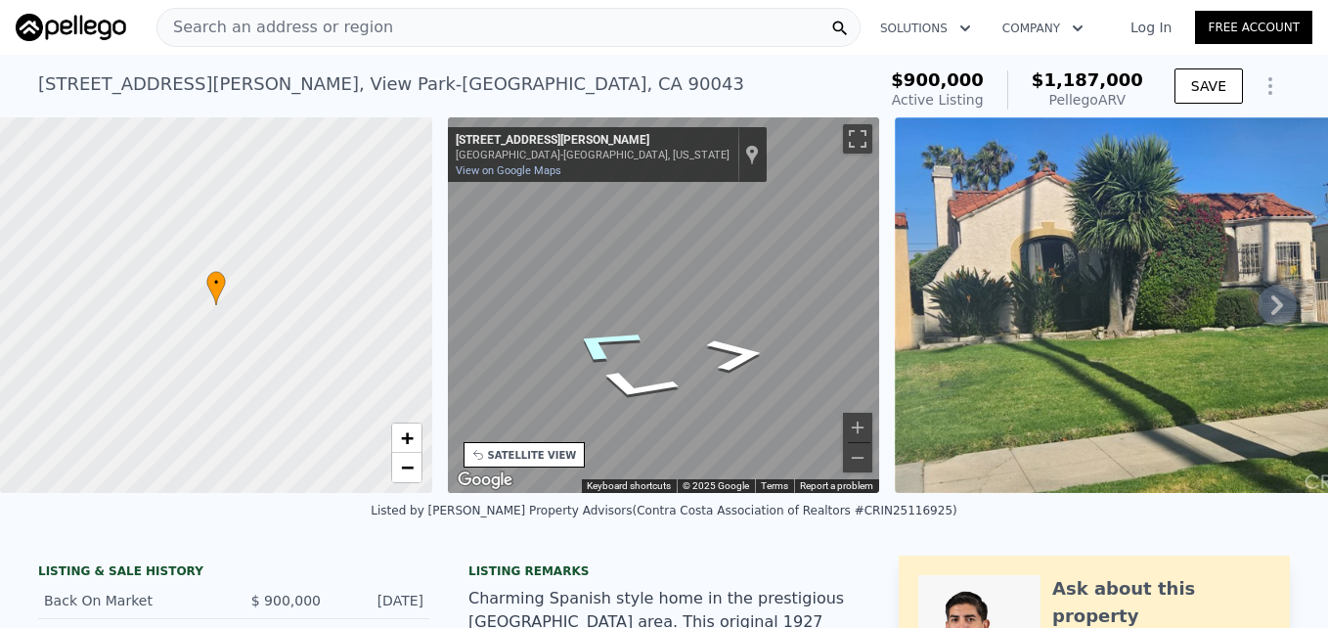
drag, startPoint x: 574, startPoint y: 337, endPoint x: 900, endPoint y: 353, distance: 326.9
click at [900, 353] on div "• + − • + − STREET VIEW ← Move left → Move right ↑ Move up ↓ Move down + Zoom i…" at bounding box center [664, 304] width 1328 height 375
click at [646, 322] on icon "Go West" at bounding box center [648, 327] width 133 height 43
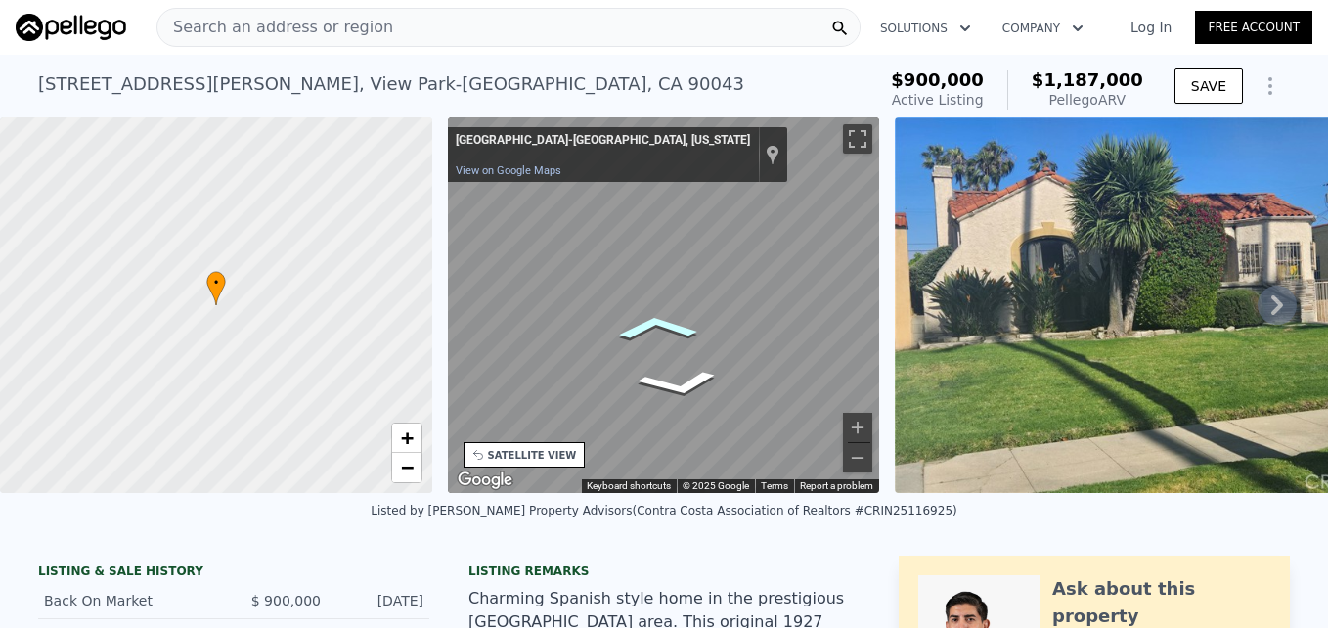
click at [646, 322] on icon "Go West" at bounding box center [655, 327] width 125 height 38
click at [646, 322] on icon "Go West" at bounding box center [655, 327] width 125 height 39
click at [646, 322] on icon "Go West" at bounding box center [655, 327] width 125 height 38
click at [646, 322] on icon "Go West" at bounding box center [655, 327] width 125 height 39
click at [646, 322] on icon "Go West" at bounding box center [659, 327] width 121 height 36
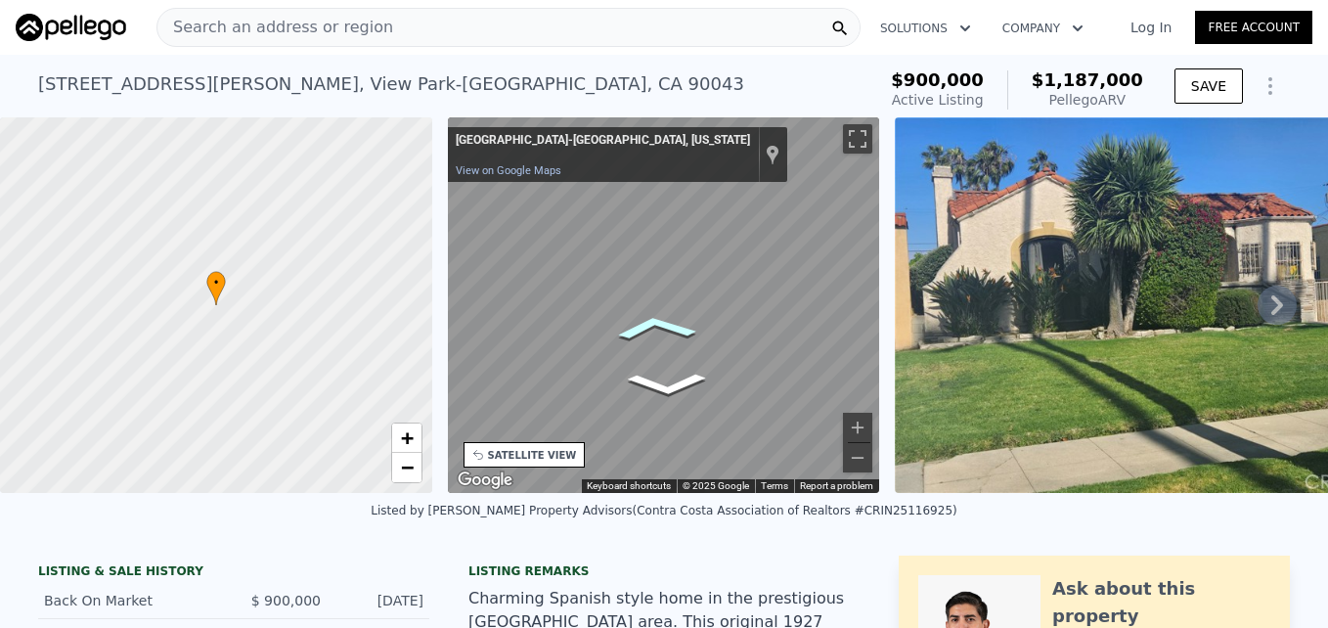
click at [646, 322] on icon "Go West" at bounding box center [654, 327] width 127 height 39
click at [592, 354] on icon "Go Southwest, S Mullen Ave" at bounding box center [591, 356] width 98 height 49
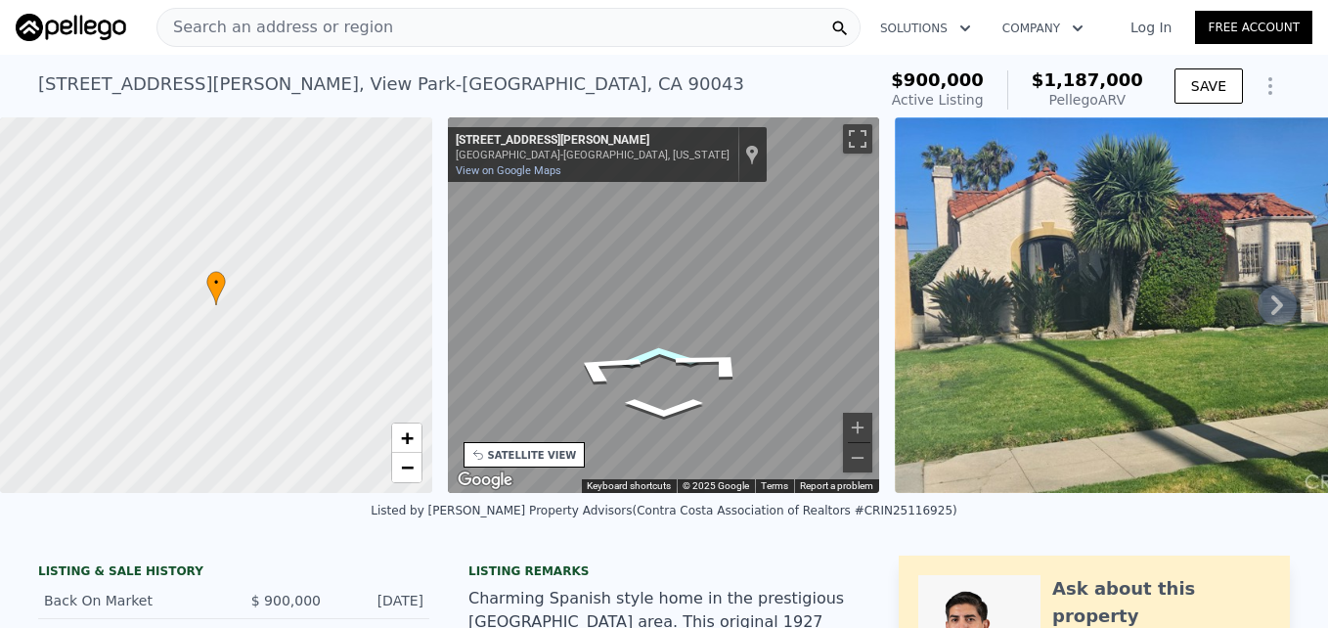
click at [651, 353] on icon "Go North, S Mullen Ave" at bounding box center [659, 356] width 122 height 33
click at [595, 354] on icon "Go North, S Mullen Ave" at bounding box center [595, 362] width 124 height 56
click at [952, 266] on div "• + − • + − STREET VIEW ← Move left → Move right ↑ Move up ↓ Move down + Zoom i…" at bounding box center [664, 304] width 1328 height 375
click at [721, 380] on icon "Go South, S Mullen Ave" at bounding box center [736, 375] width 93 height 44
drag, startPoint x: 721, startPoint y: 380, endPoint x: 725, endPoint y: 390, distance: 10.5
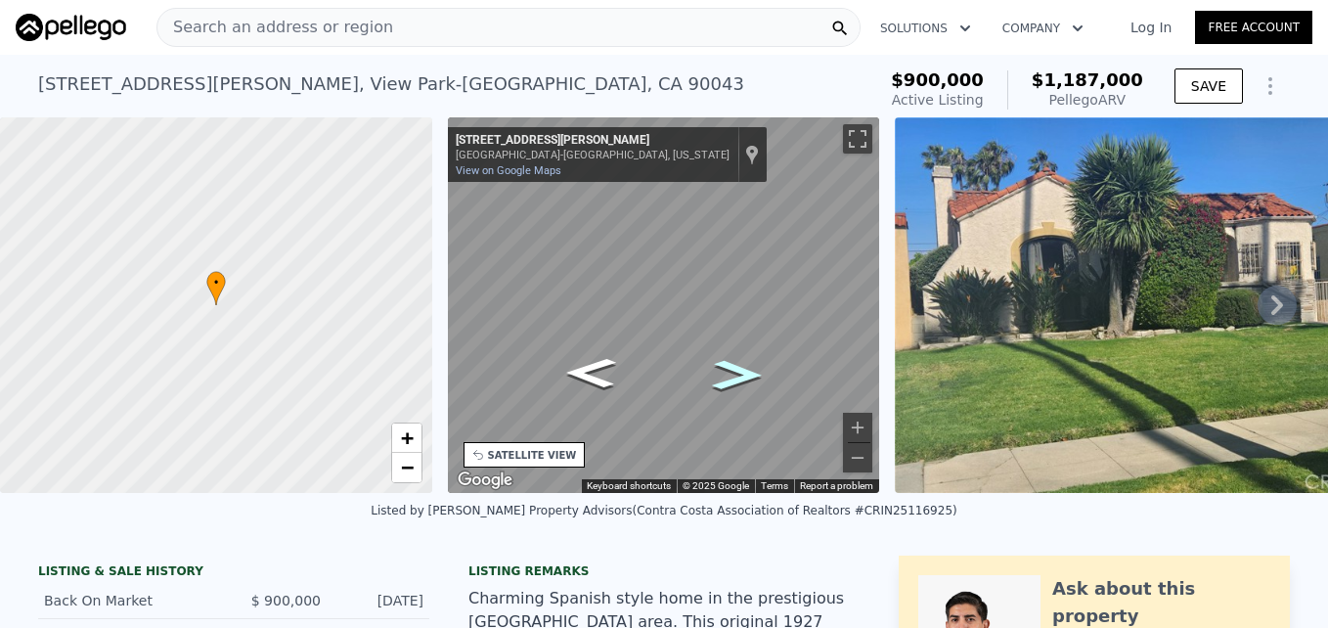
drag, startPoint x: 725, startPoint y: 390, endPoint x: 652, endPoint y: 75, distance: 323.2
click at [652, 75] on div "5738 S Mullen Ave , View Park-Windsor Hills , CA 90043 Active at $900k (~ARV $1…" at bounding box center [452, 90] width 829 height 55
click at [725, 377] on icon "Go South, S Mullen Ave" at bounding box center [736, 375] width 93 height 44
click at [692, 320] on div "Map" at bounding box center [664, 304] width 432 height 375
click at [689, 311] on div "Map" at bounding box center [664, 304] width 432 height 375
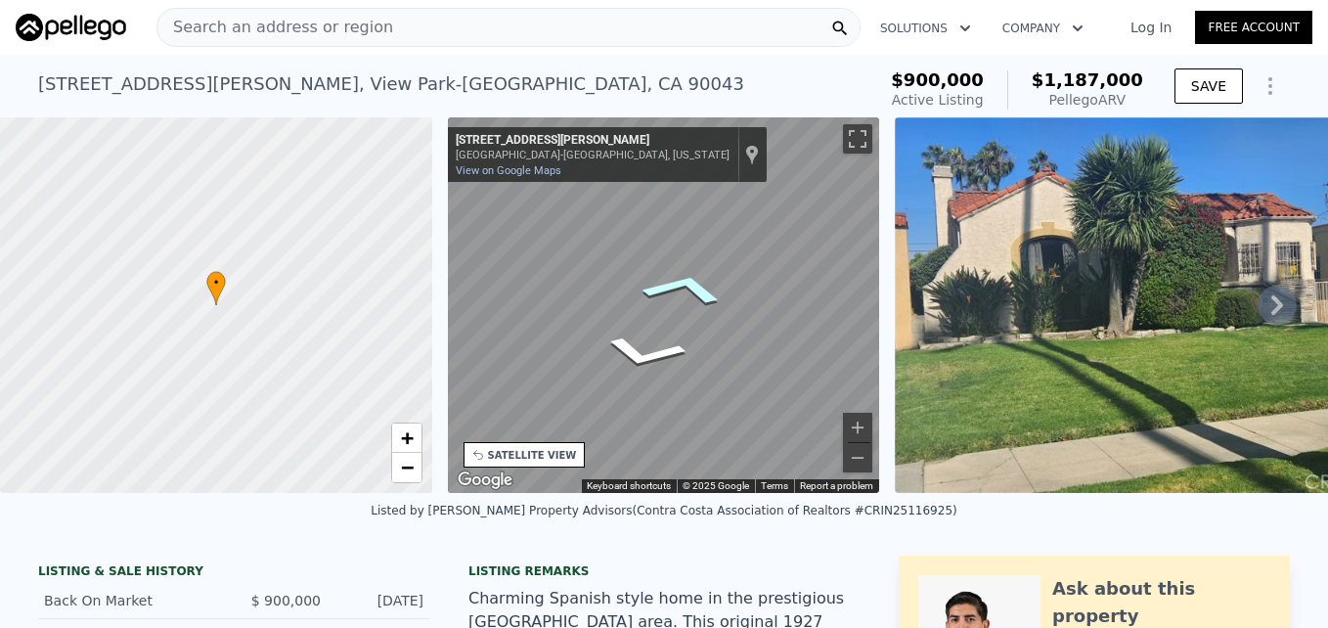
click at [682, 281] on icon "Go North, S Mullen Ave" at bounding box center [683, 288] width 137 height 53
click at [624, 313] on div "Map" at bounding box center [664, 304] width 432 height 375
click at [705, 335] on div "Map" at bounding box center [664, 304] width 432 height 375
drag, startPoint x: 719, startPoint y: 325, endPoint x: 705, endPoint y: 322, distance: 14.0
drag, startPoint x: 705, startPoint y: 322, endPoint x: 686, endPoint y: 75, distance: 247.1
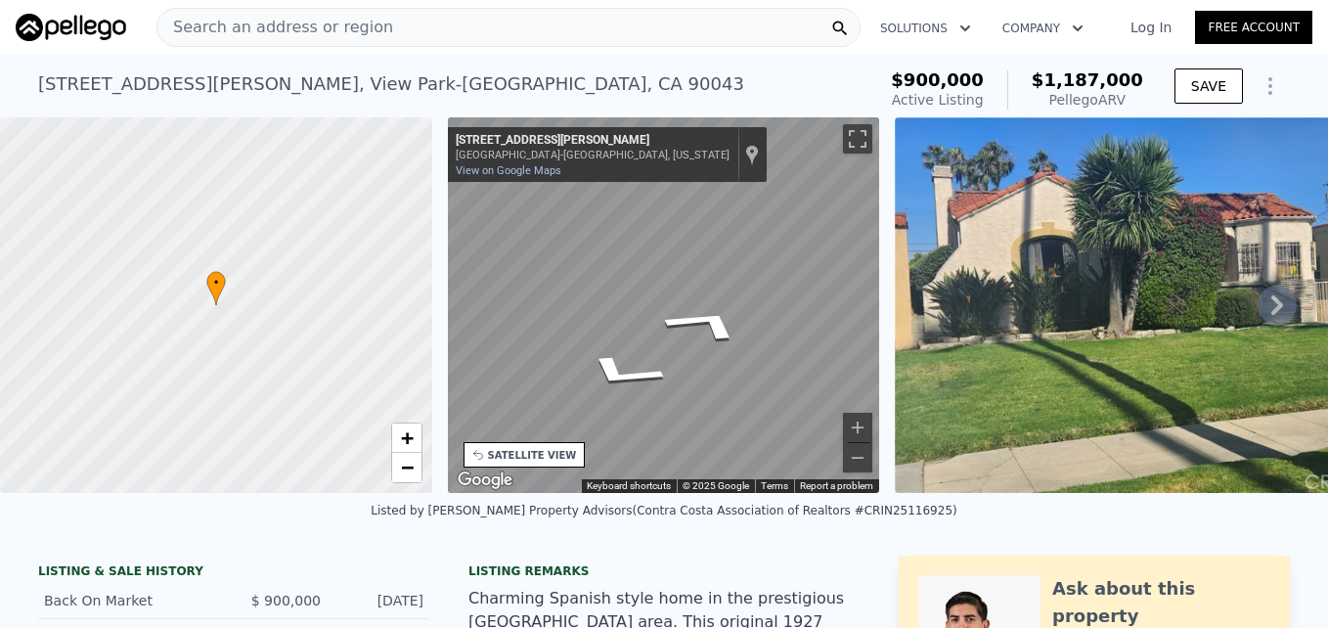
click at [686, 75] on div "5738 S Mullen Ave , View Park-Windsor Hills , CA 90043 Active at $900k (~ARV $1…" at bounding box center [452, 90] width 829 height 55
click at [716, 329] on icon "Go South, S Mullen Ave" at bounding box center [705, 324] width 147 height 56
drag, startPoint x: 716, startPoint y: 329, endPoint x: 716, endPoint y: 85, distance: 244.4
click at [716, 85] on div "5738 S Mullen Ave , View Park-Windsor Hills , CA 90043 Active at $900k (~ARV $1…" at bounding box center [452, 90] width 829 height 55
click at [699, 314] on icon "Go South, S Mullen Ave" at bounding box center [705, 324] width 147 height 56
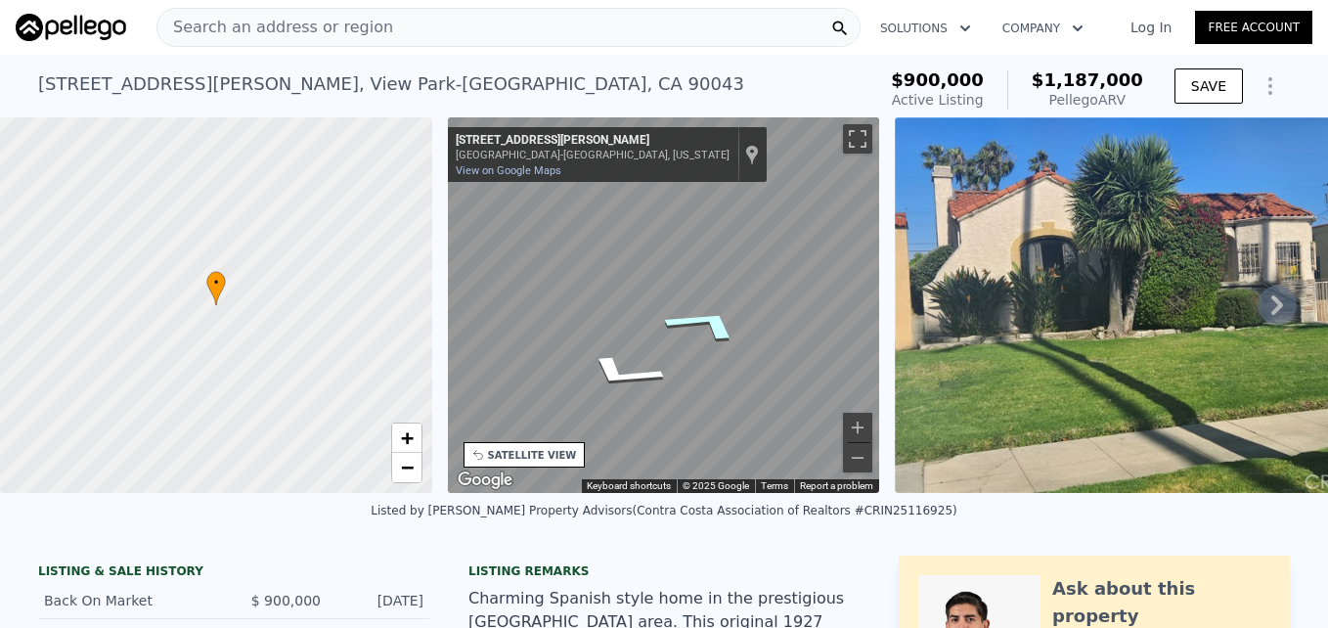
click at [699, 314] on icon "Go South, S Mullen Ave" at bounding box center [705, 324] width 147 height 56
click at [587, 360] on icon "Go North, S Mullen Ave" at bounding box center [602, 349] width 138 height 55
click at [615, 342] on icon "Go North, S Mullen Ave" at bounding box center [601, 344] width 137 height 65
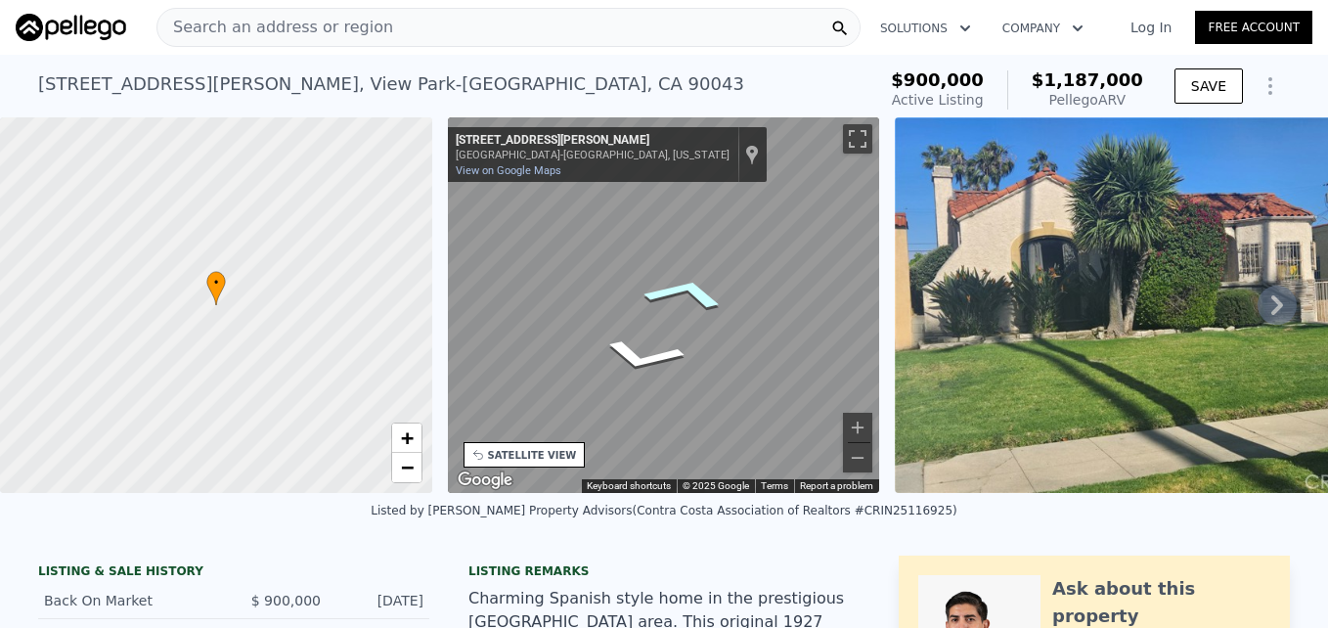
click at [682, 282] on icon "Go South, S Mullen Ave" at bounding box center [685, 293] width 138 height 53
click at [412, 283] on div "• + − • + − STREET VIEW ← Move left → Move right ↑ Move up ↓ Move down + Zoom i…" at bounding box center [664, 304] width 1328 height 375
click at [608, 410] on div "Map" at bounding box center [664, 304] width 432 height 375
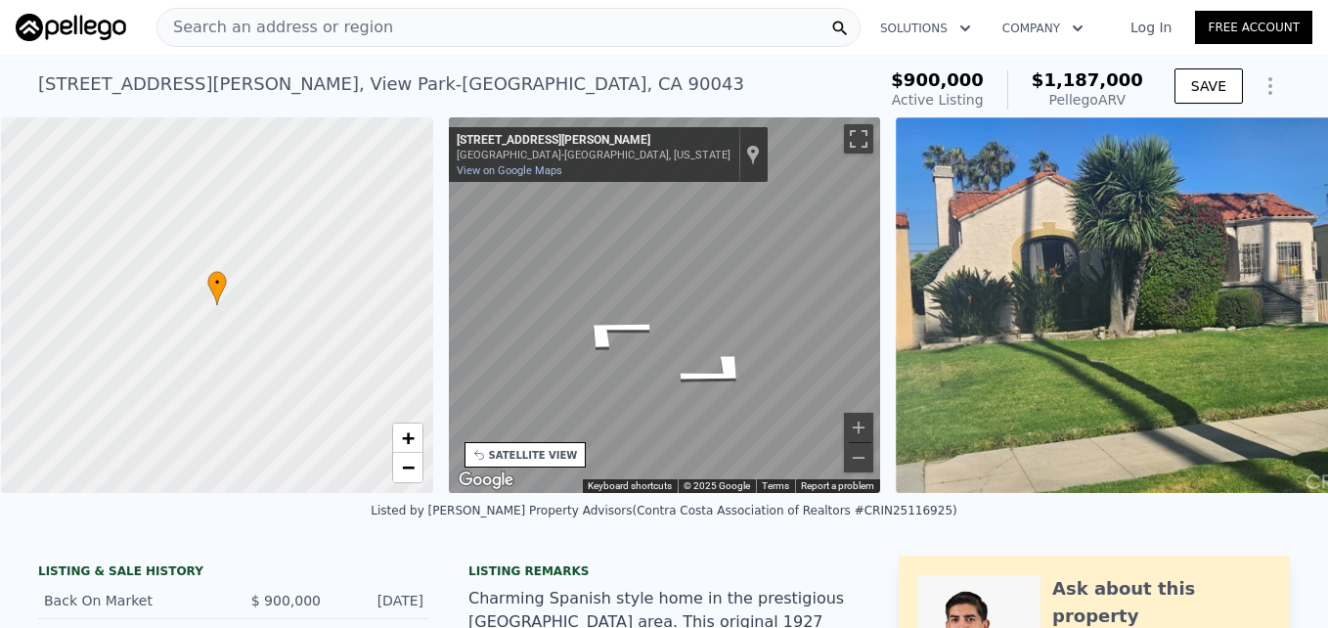
scroll to position [0, 8]
